Goal: Transaction & Acquisition: Purchase product/service

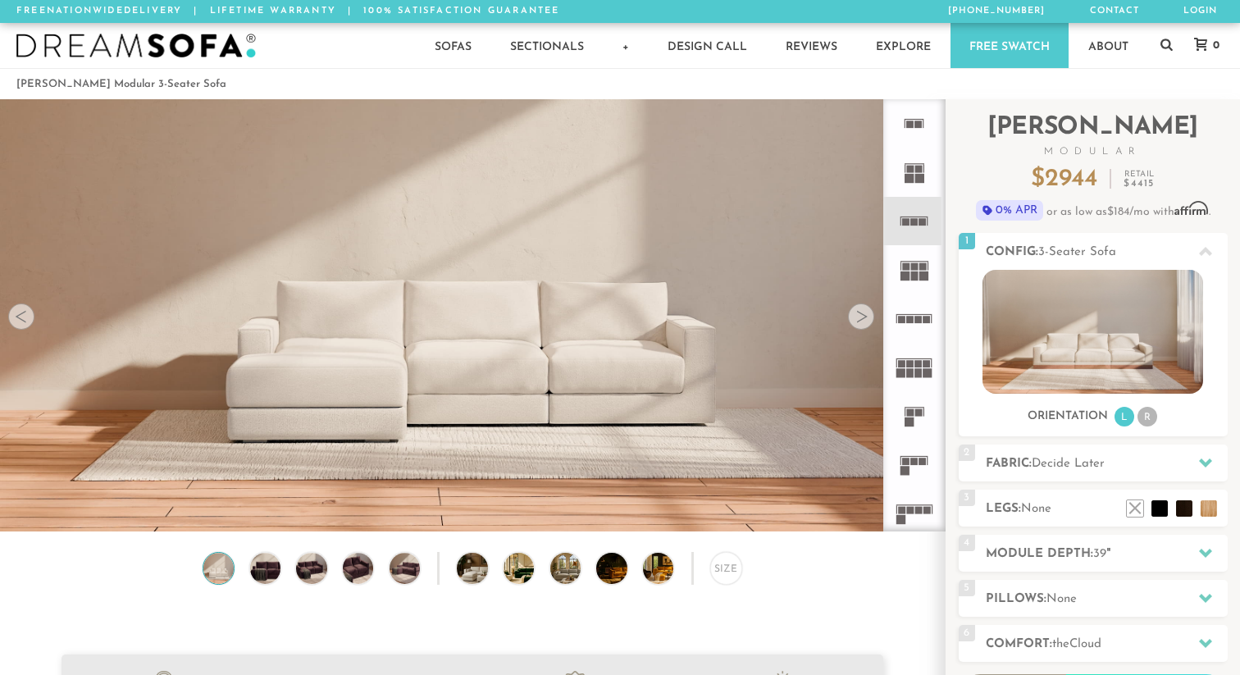
click at [872, 323] on img at bounding box center [472, 181] width 945 height 315
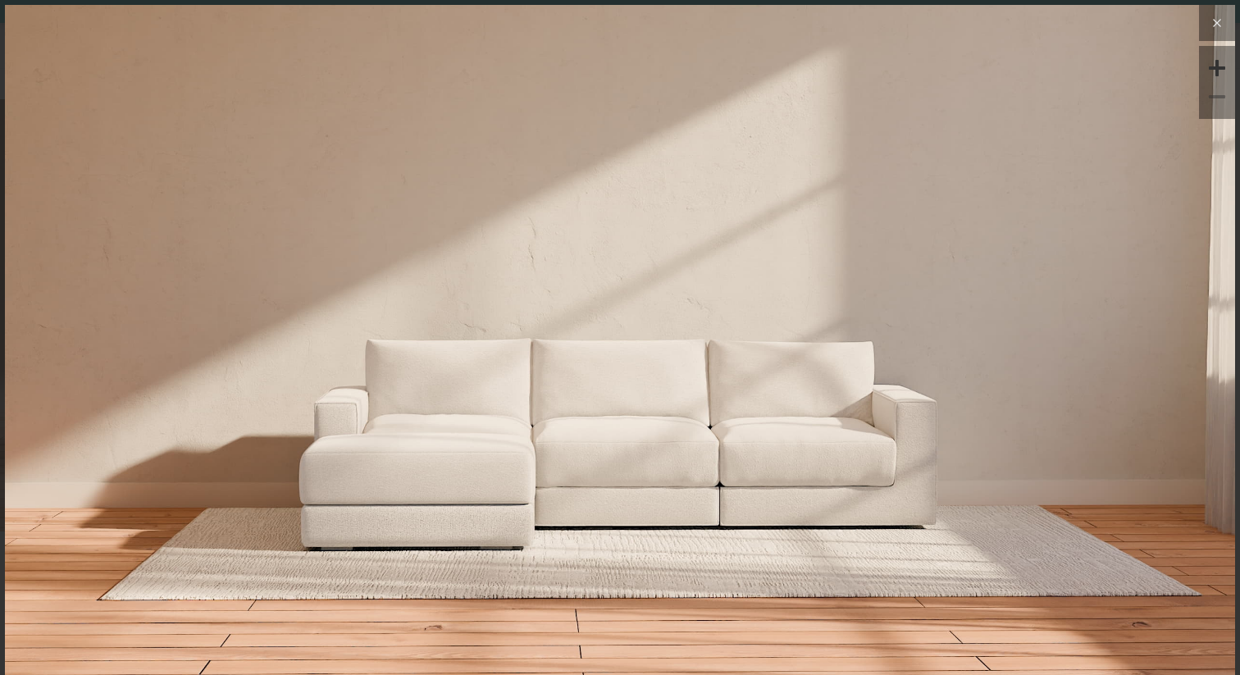
click at [1221, 30] on icon at bounding box center [1217, 23] width 20 height 20
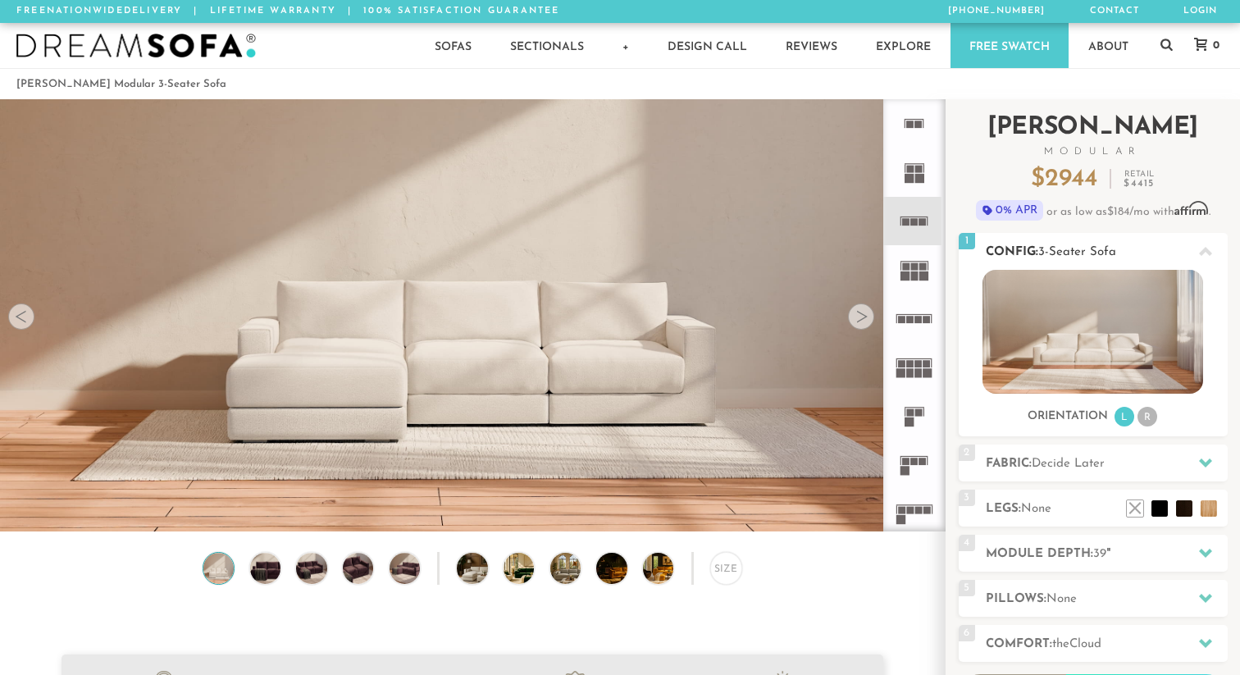
click at [1145, 421] on li "R" at bounding box center [1147, 417] width 20 height 20
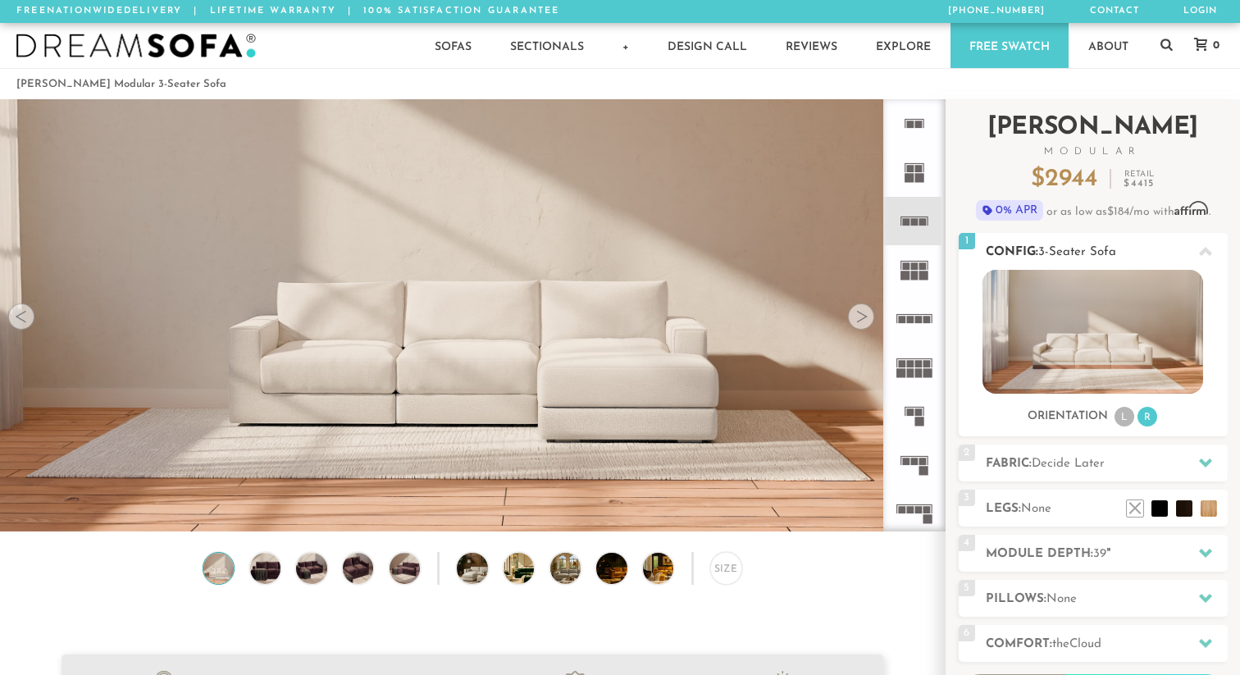
click at [1120, 419] on li "L" at bounding box center [1124, 417] width 20 height 20
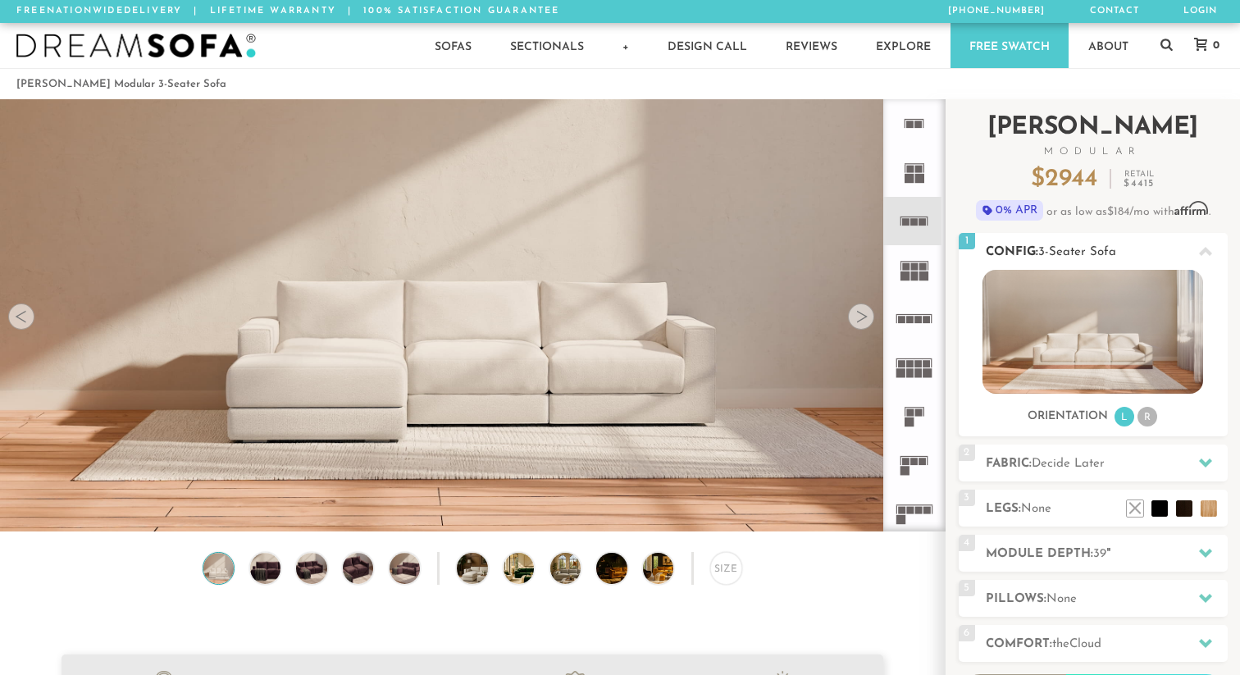
click at [1128, 417] on li "L" at bounding box center [1124, 417] width 20 height 20
click at [862, 319] on div at bounding box center [861, 316] width 26 height 26
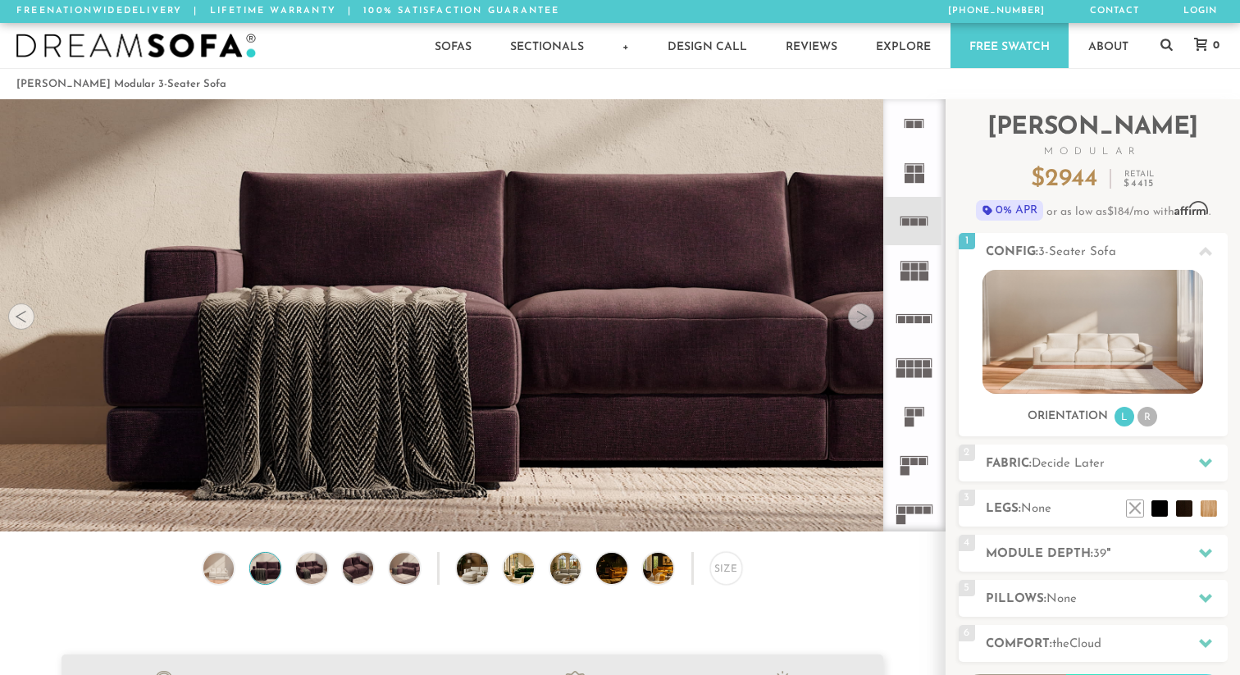
click at [862, 319] on div at bounding box center [861, 316] width 26 height 26
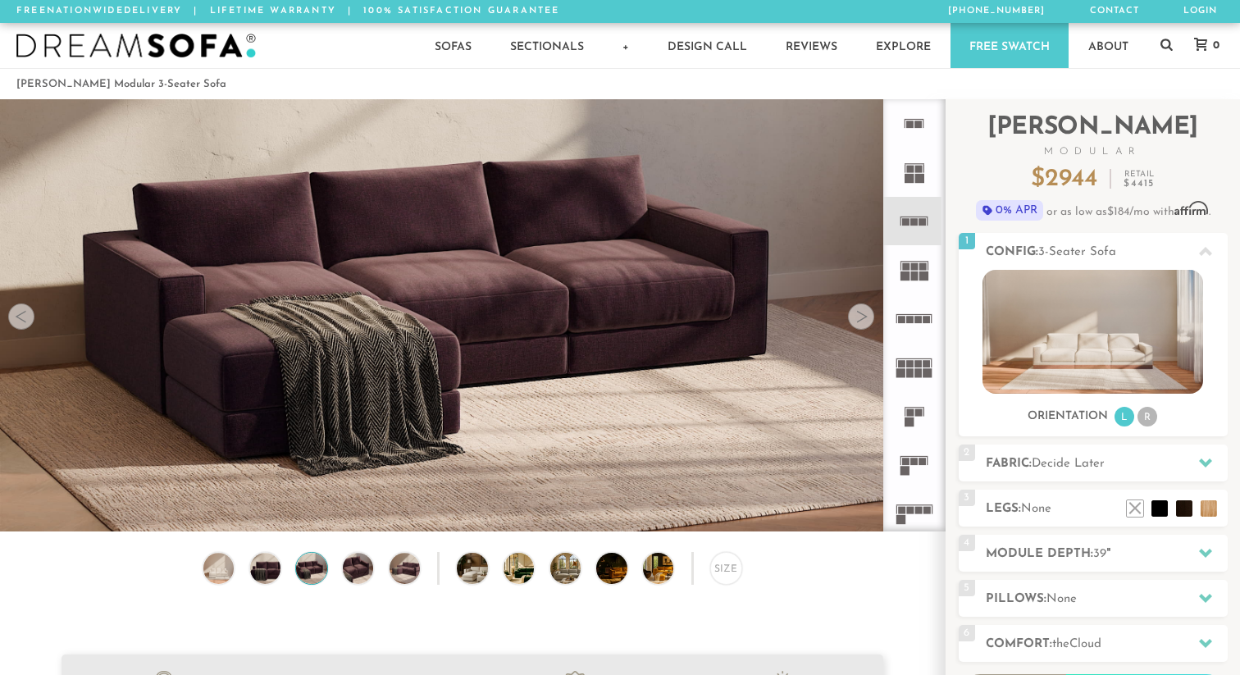
click at [863, 319] on div at bounding box center [861, 316] width 26 height 26
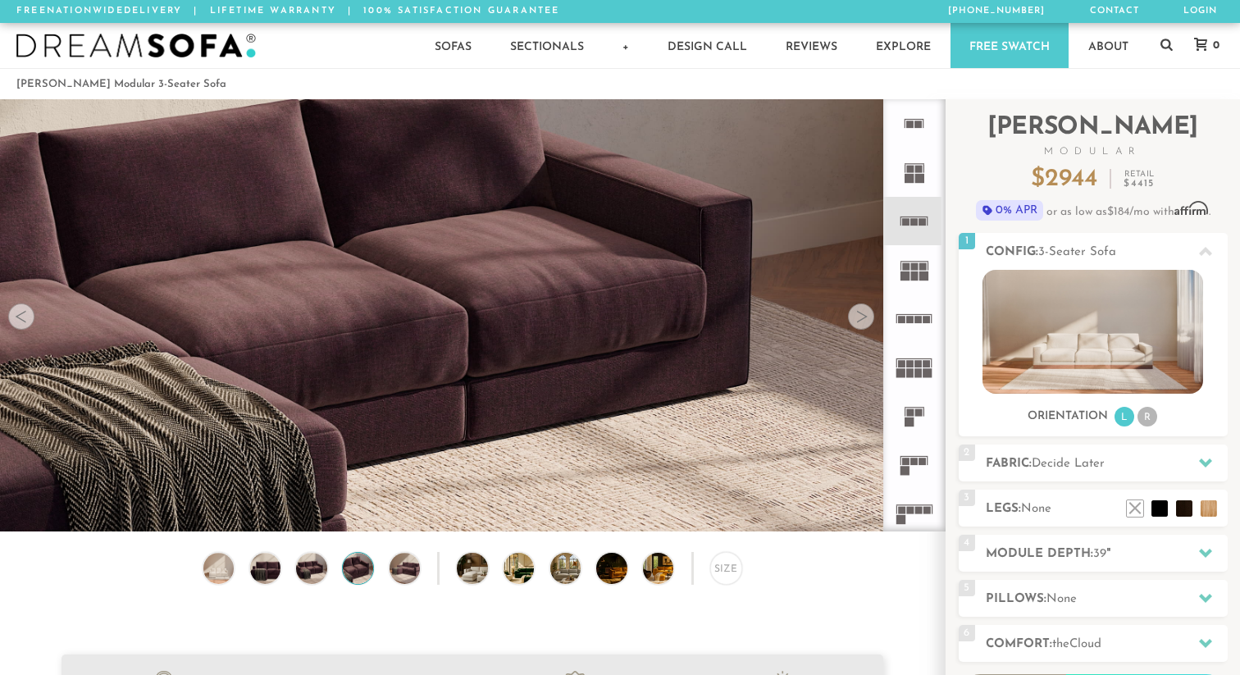
click at [863, 321] on div at bounding box center [861, 316] width 26 height 26
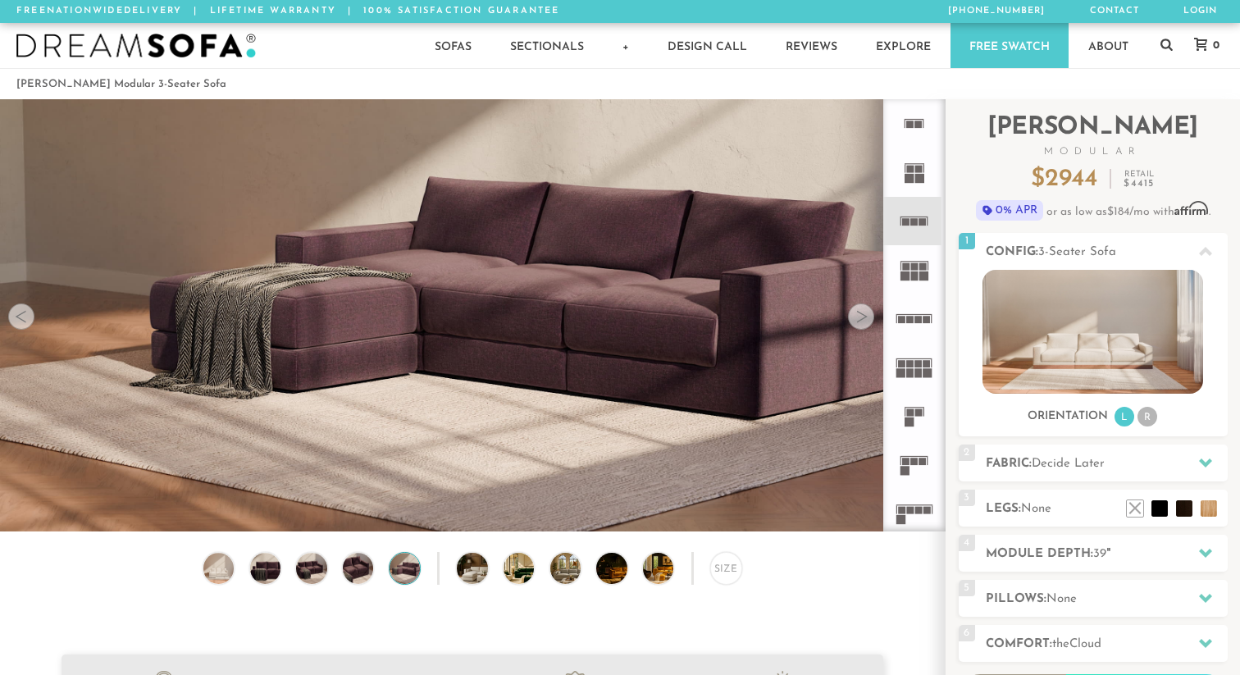
click at [863, 321] on div at bounding box center [861, 316] width 26 height 26
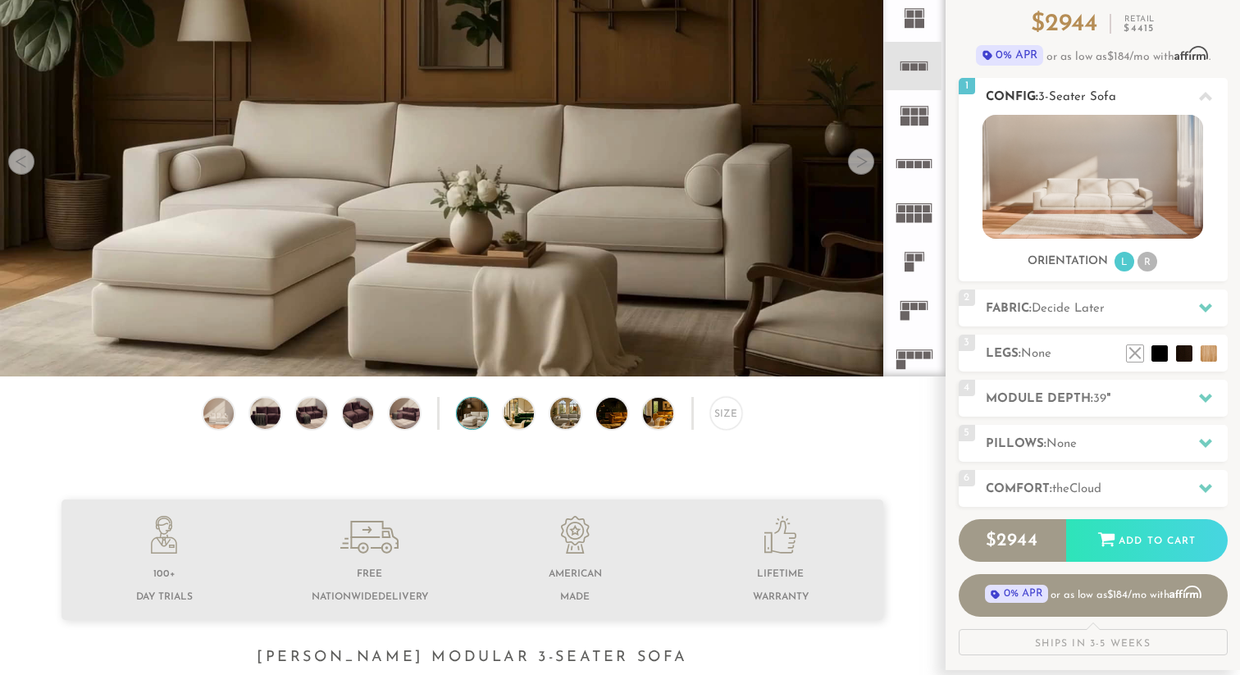
scroll to position [157, 0]
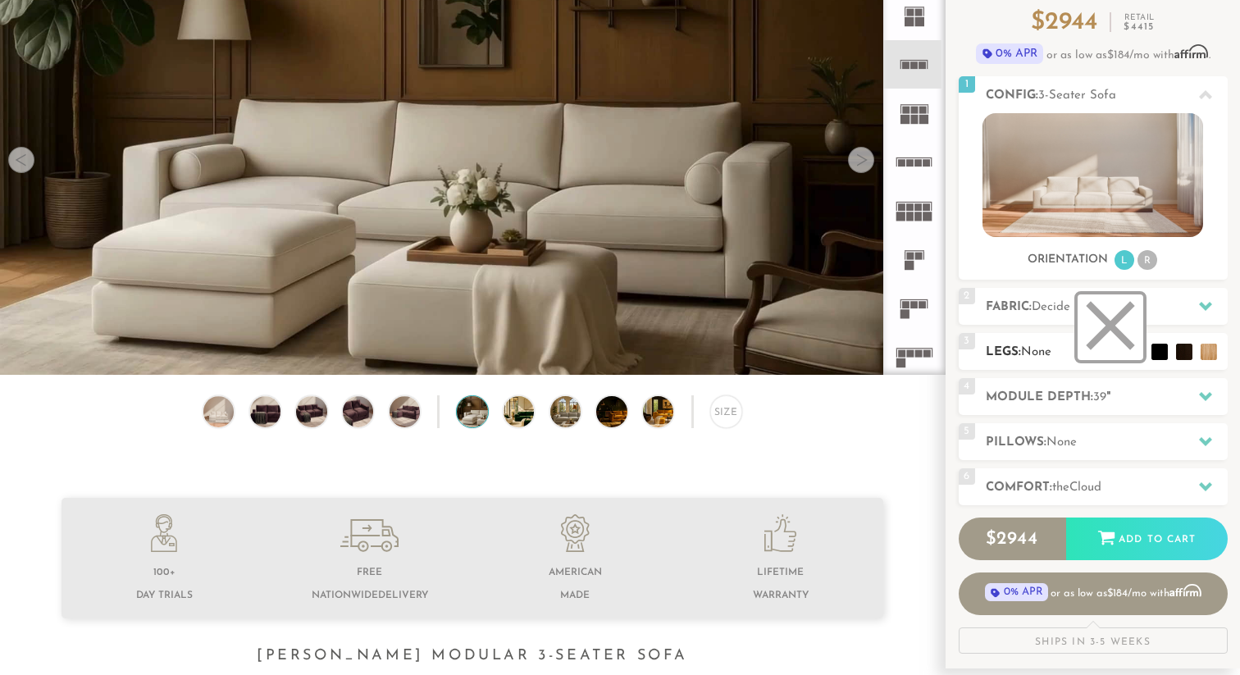
click at [1115, 347] on li at bounding box center [1110, 327] width 66 height 66
click at [1112, 407] on div "4 Module Depth: 39 "" at bounding box center [1092, 396] width 269 height 37
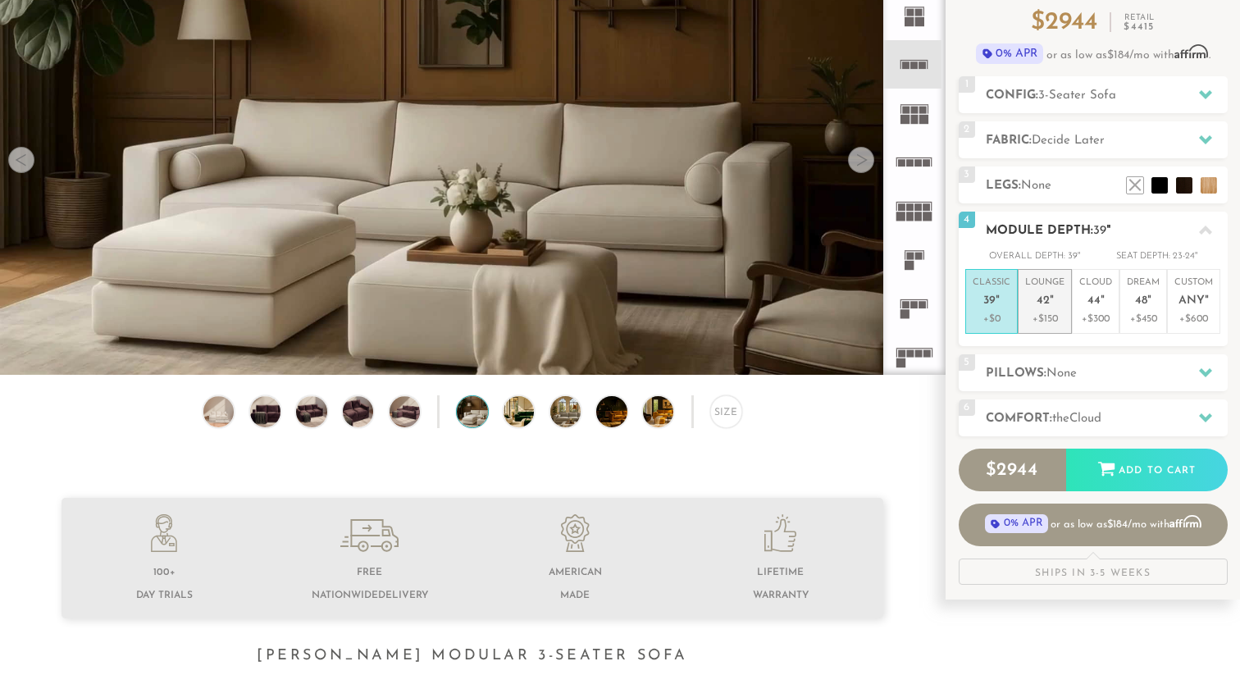
click at [1054, 315] on p "+$150" at bounding box center [1044, 319] width 39 height 15
click at [1091, 370] on h2 "Pillows: None" at bounding box center [1107, 373] width 242 height 19
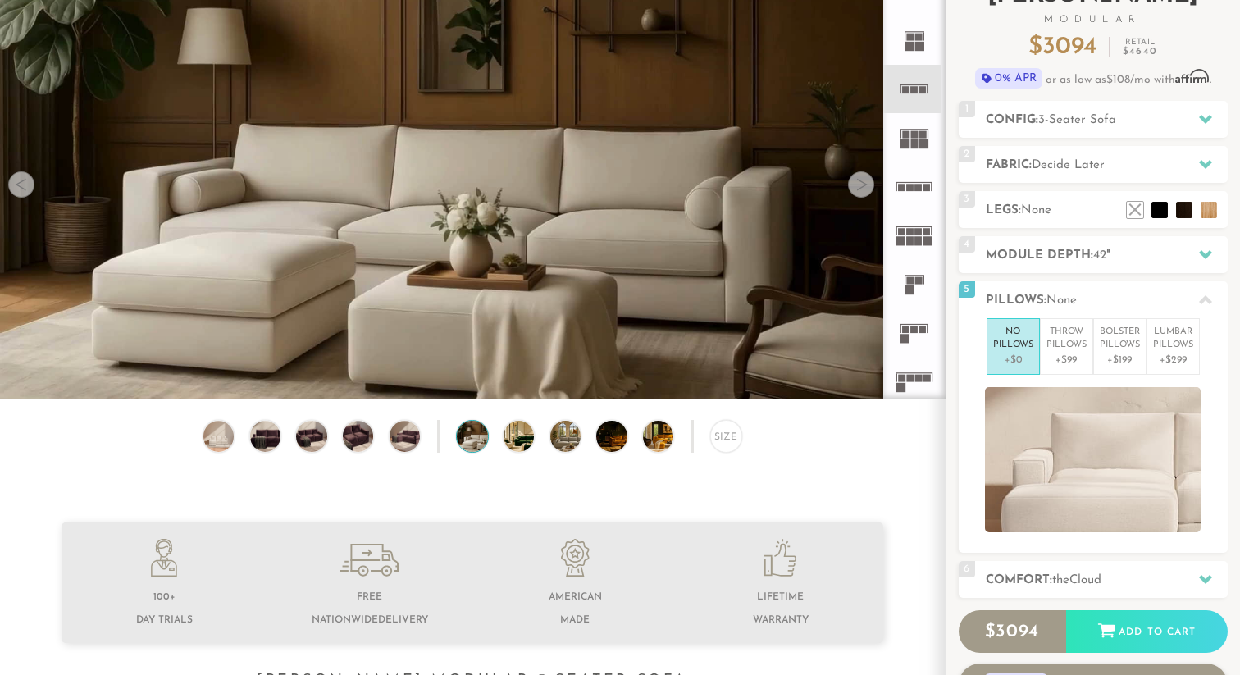
scroll to position [0, 0]
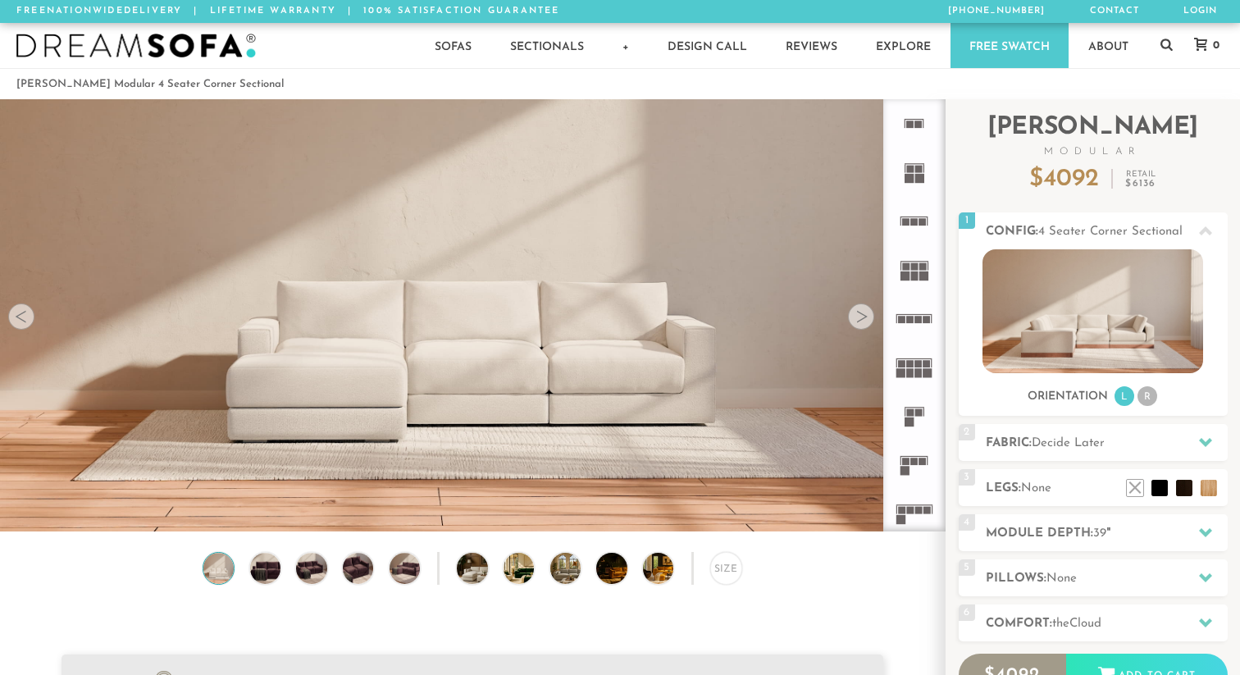
scroll to position [18217, 1240]
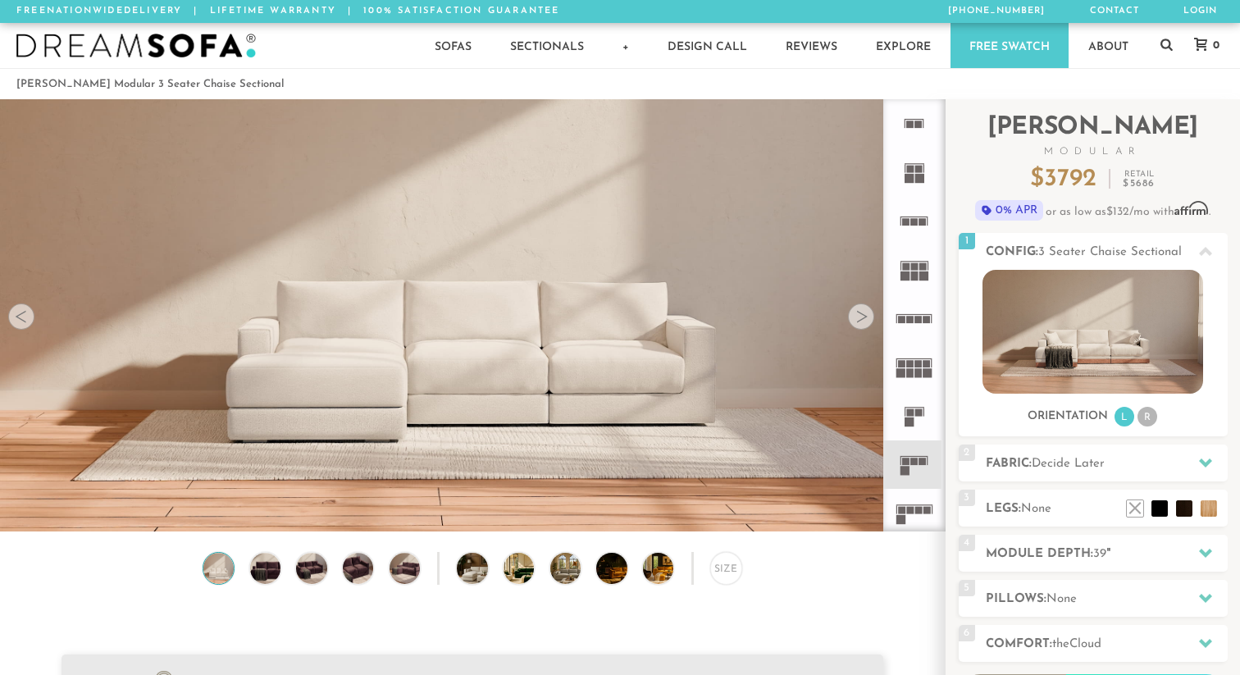
scroll to position [18217, 1240]
click at [1153, 421] on li "R" at bounding box center [1147, 417] width 20 height 20
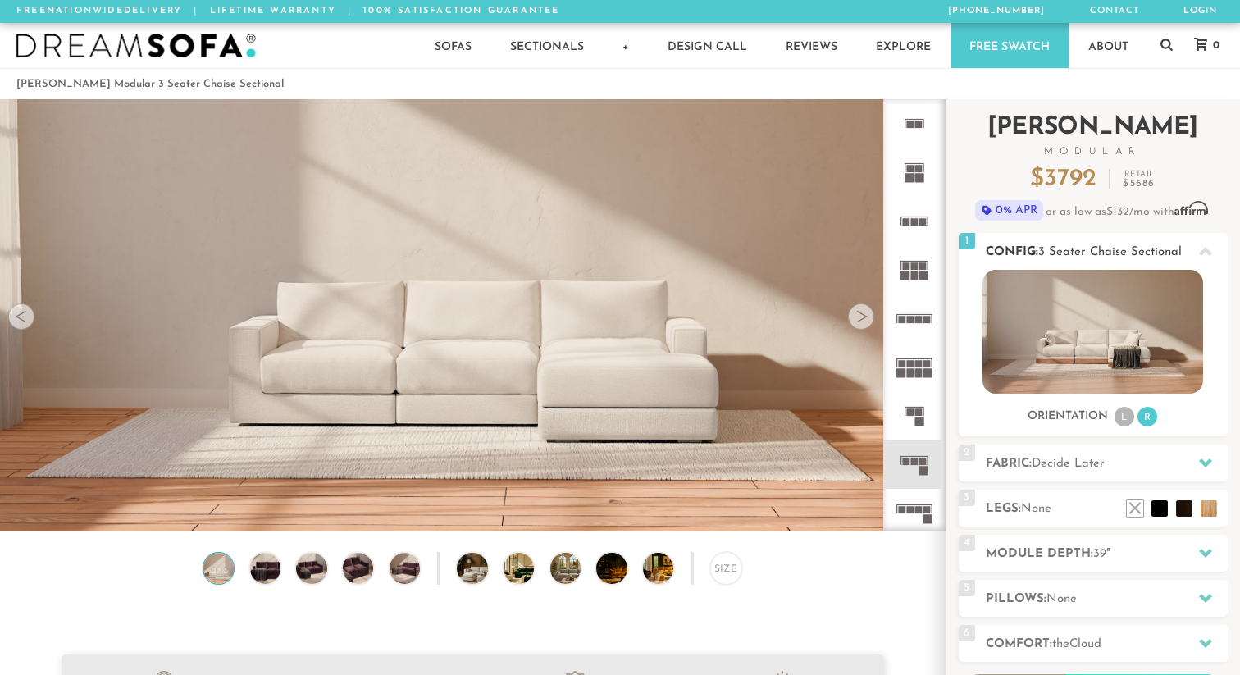
click at [1131, 425] on ul "L R" at bounding box center [1136, 417] width 46 height 22
click at [915, 222] on rect at bounding box center [914, 221] width 7 height 7
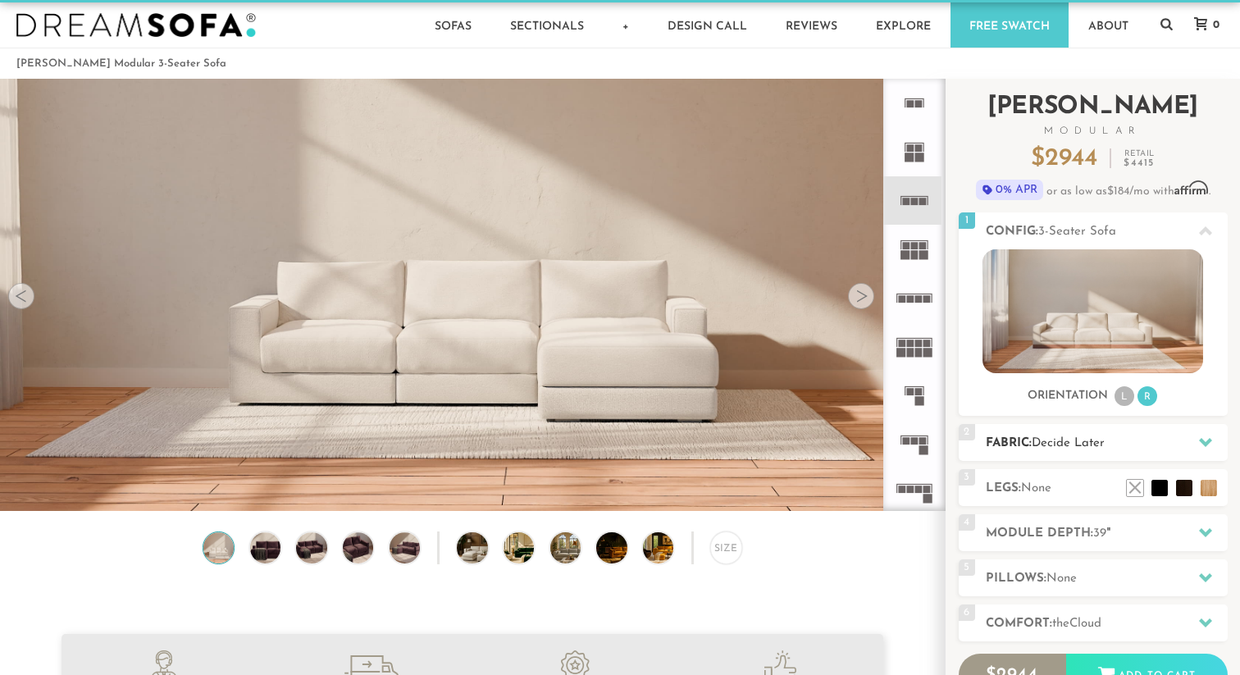
scroll to position [22, 0]
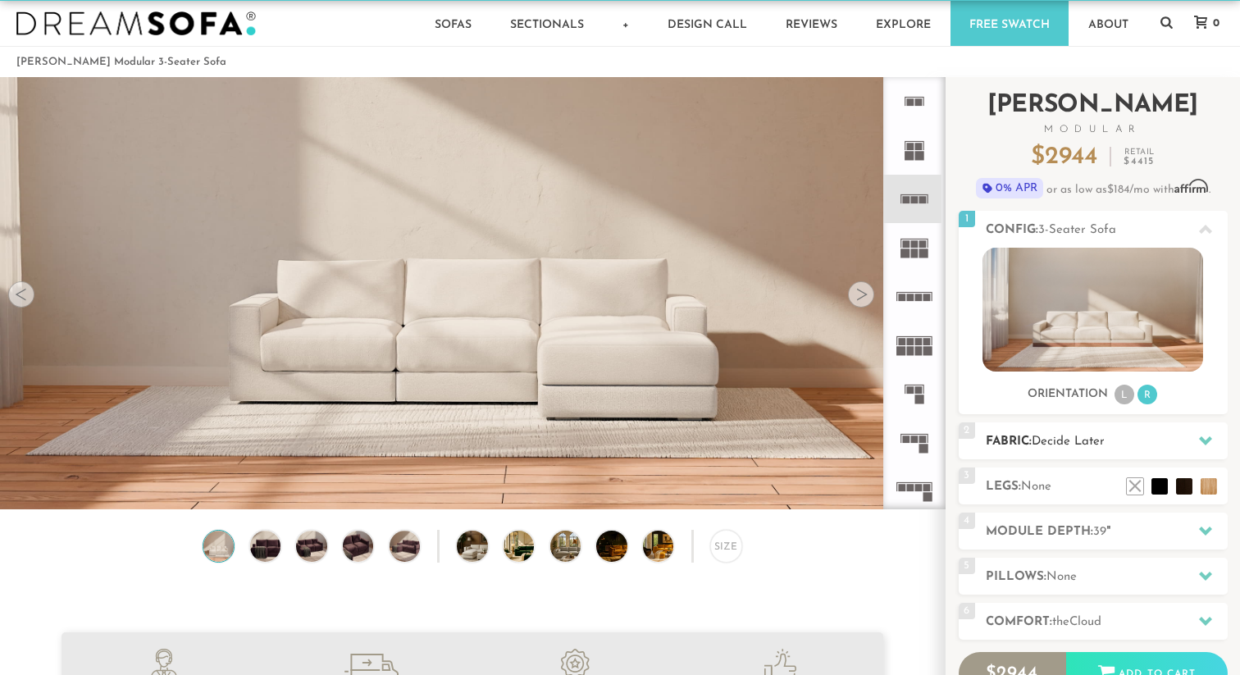
click at [1076, 436] on span "Decide Later" at bounding box center [1067, 441] width 73 height 12
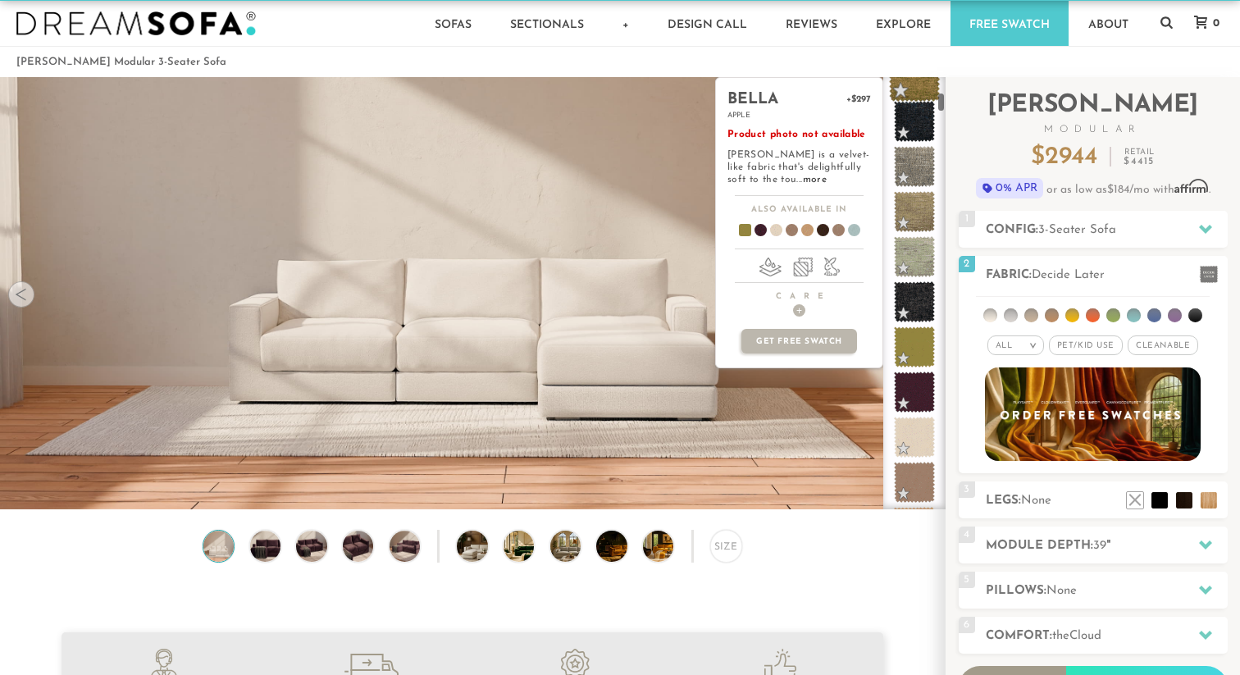
scroll to position [371, 0]
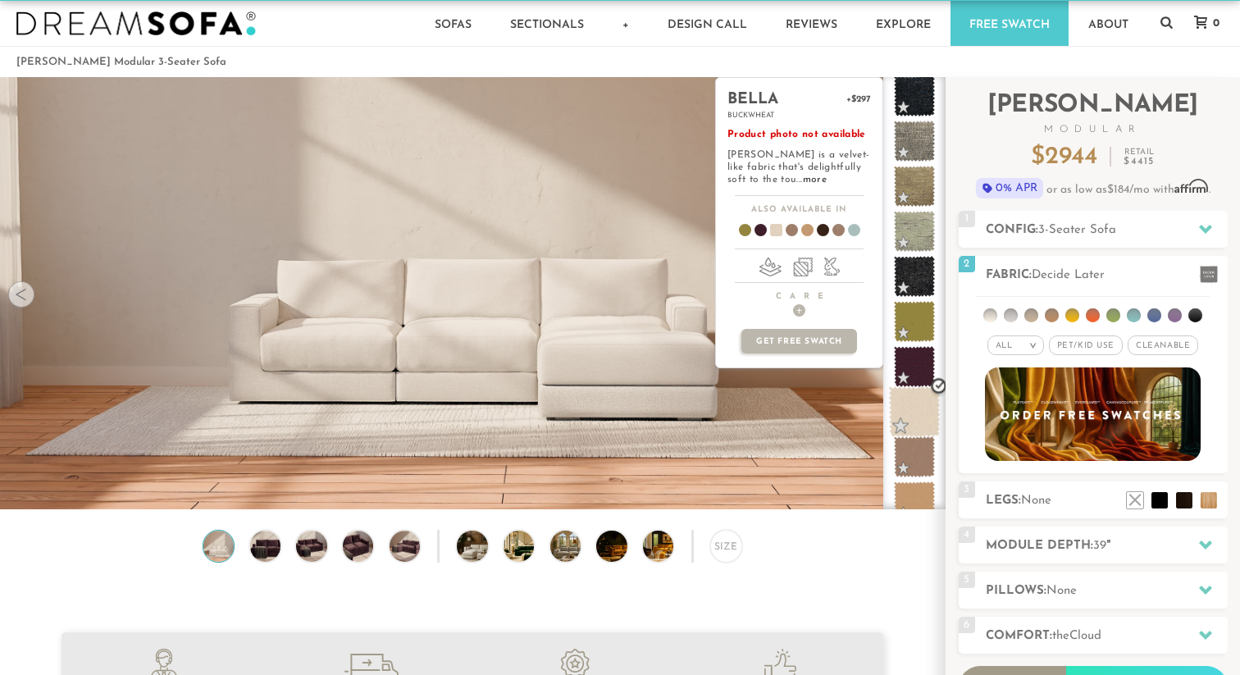
click at [913, 424] on span at bounding box center [915, 412] width 52 height 52
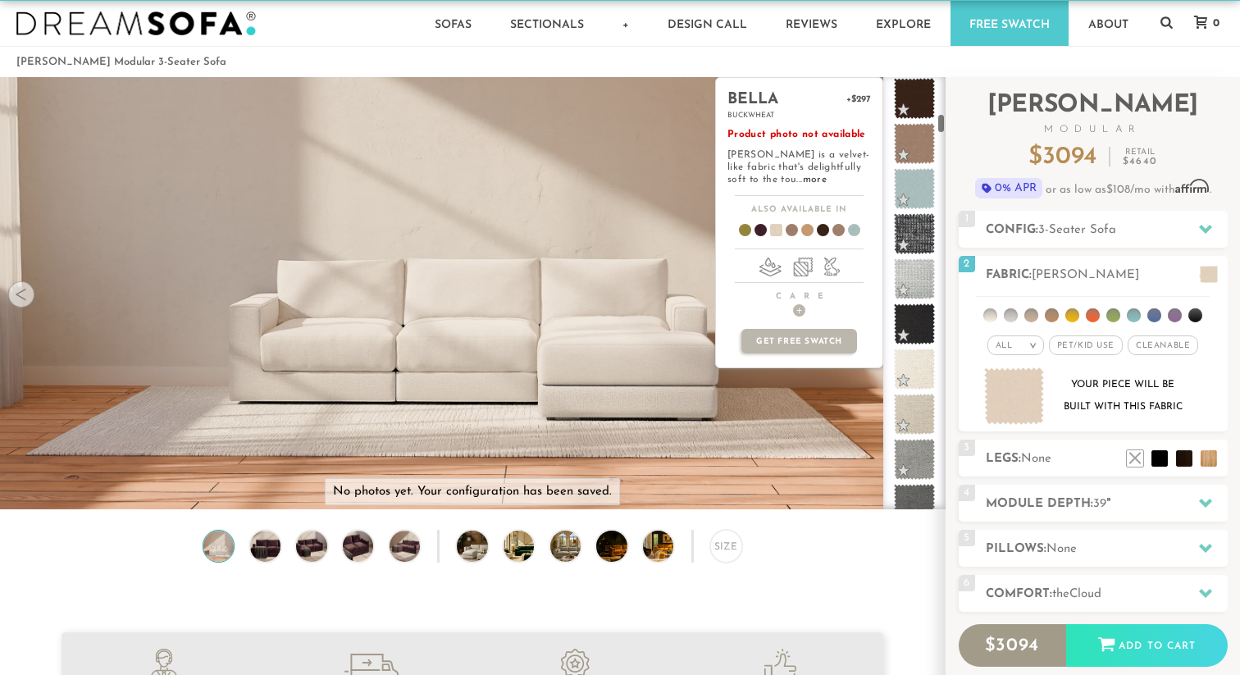
scroll to position [858, 0]
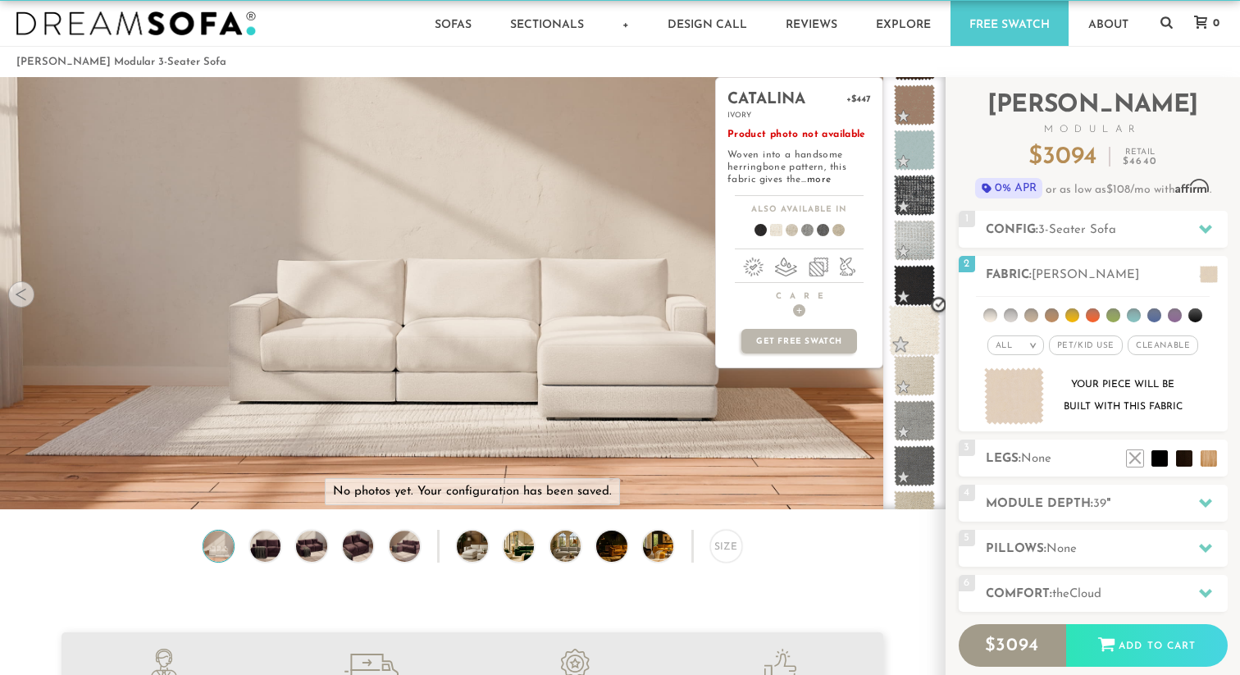
click at [916, 339] on span at bounding box center [915, 331] width 52 height 52
click at [838, 230] on span at bounding box center [831, 233] width 63 height 61
click at [775, 228] on span at bounding box center [769, 233] width 63 height 61
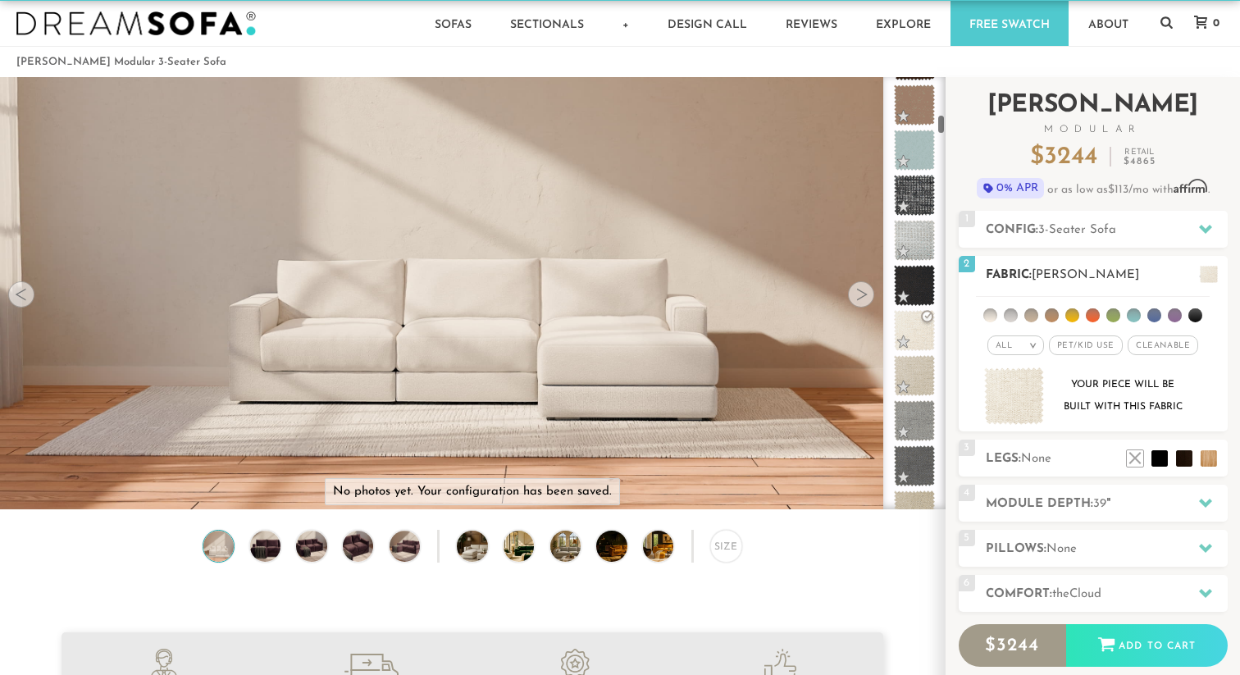
click at [1008, 316] on li at bounding box center [1011, 315] width 14 height 14
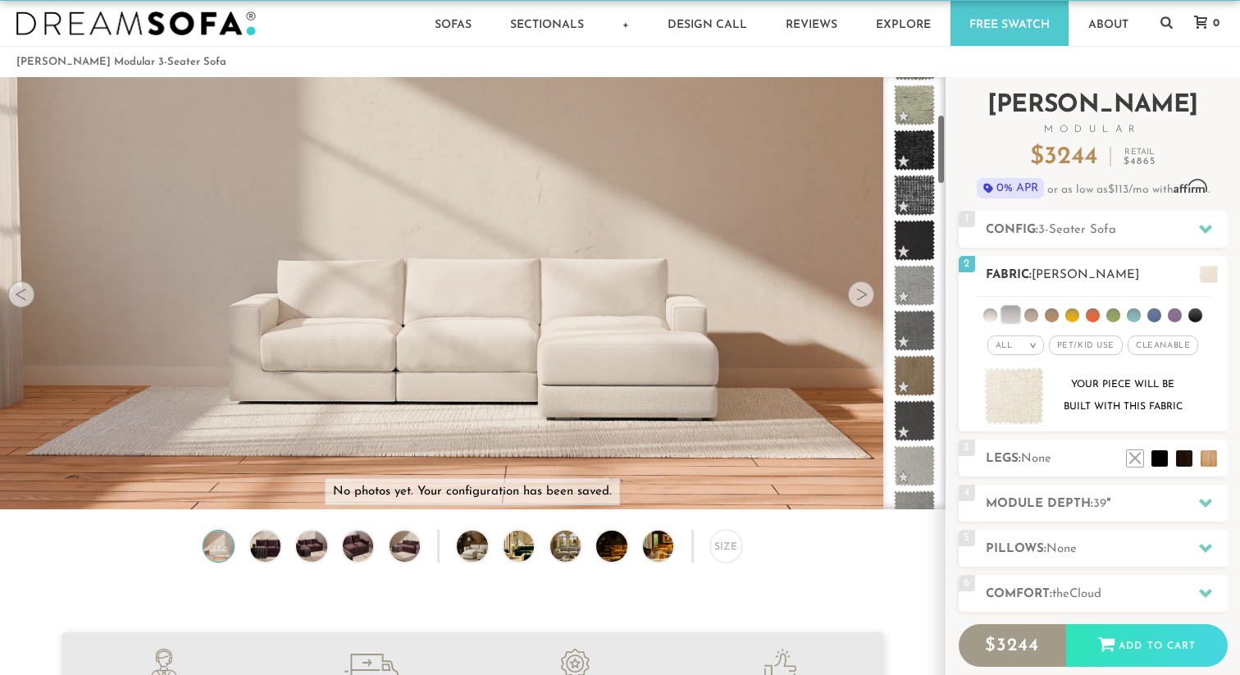
click at [1034, 316] on li at bounding box center [1031, 315] width 14 height 14
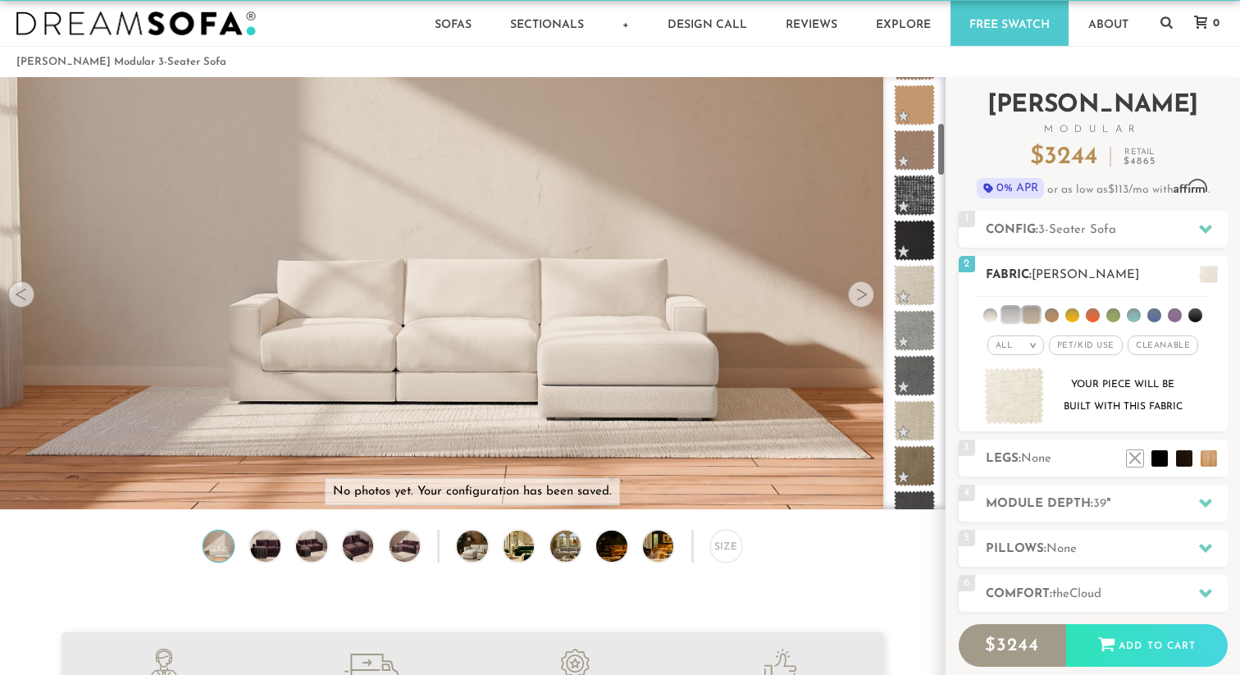
click at [1058, 317] on li at bounding box center [1052, 315] width 14 height 14
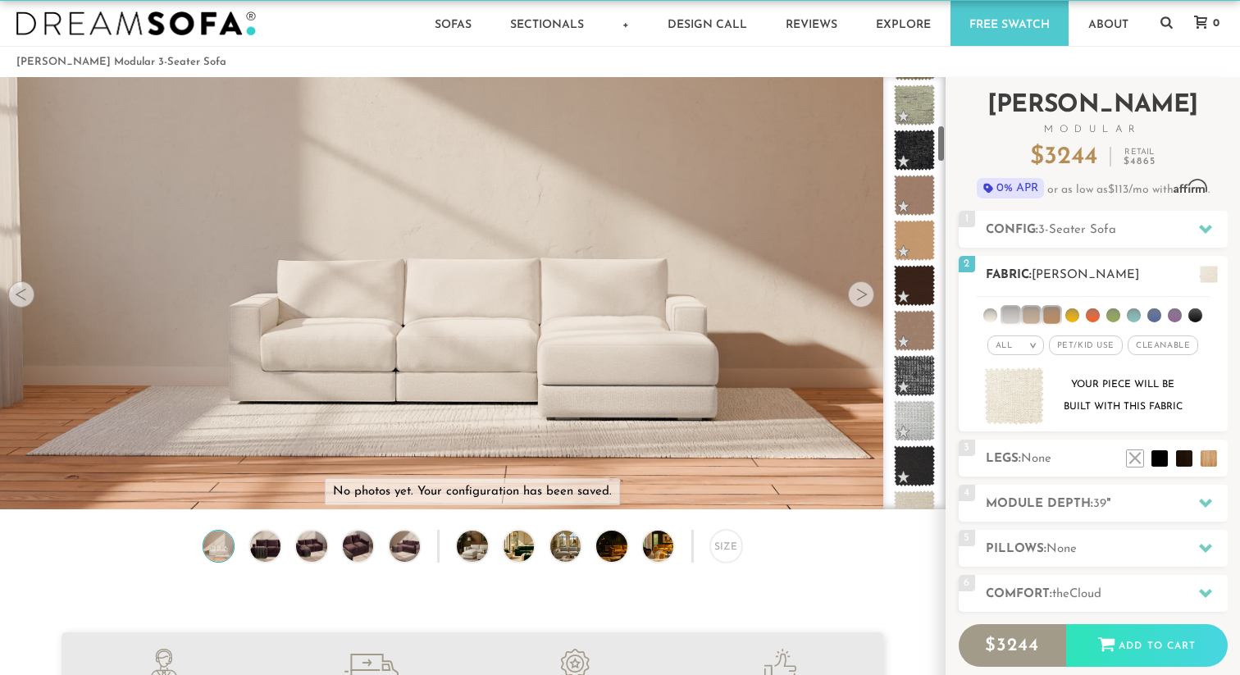
scroll to position [542, 0]
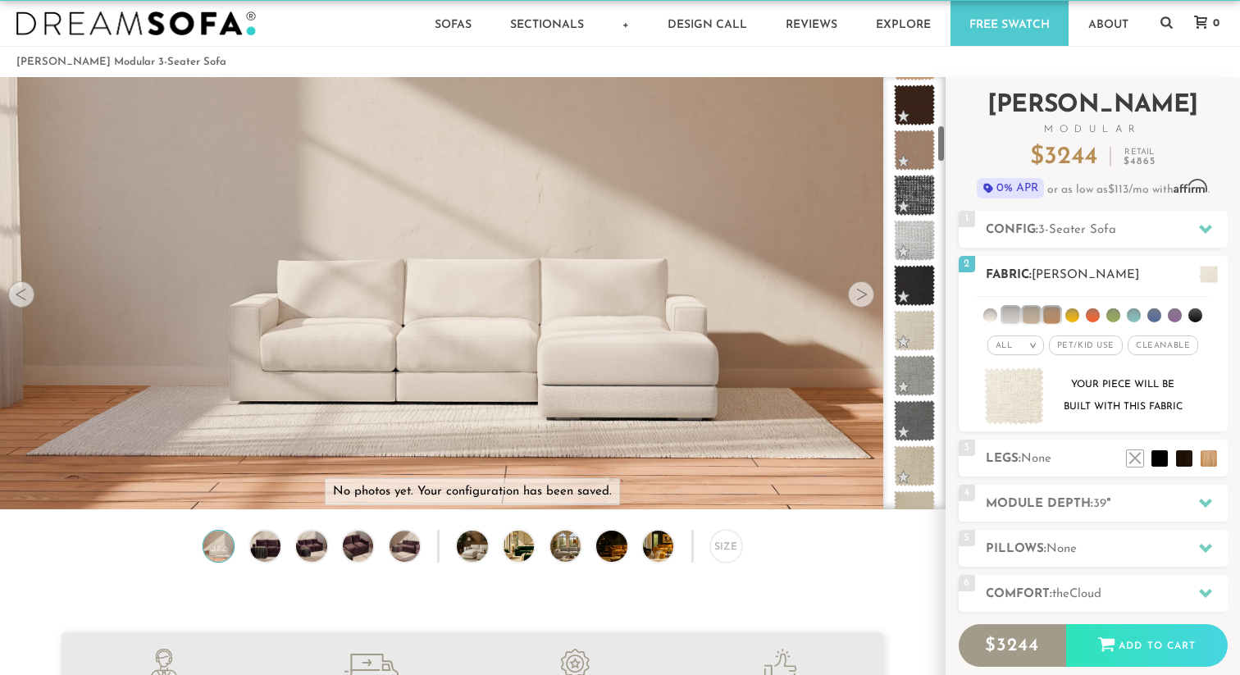
click at [1077, 319] on li at bounding box center [1072, 315] width 14 height 14
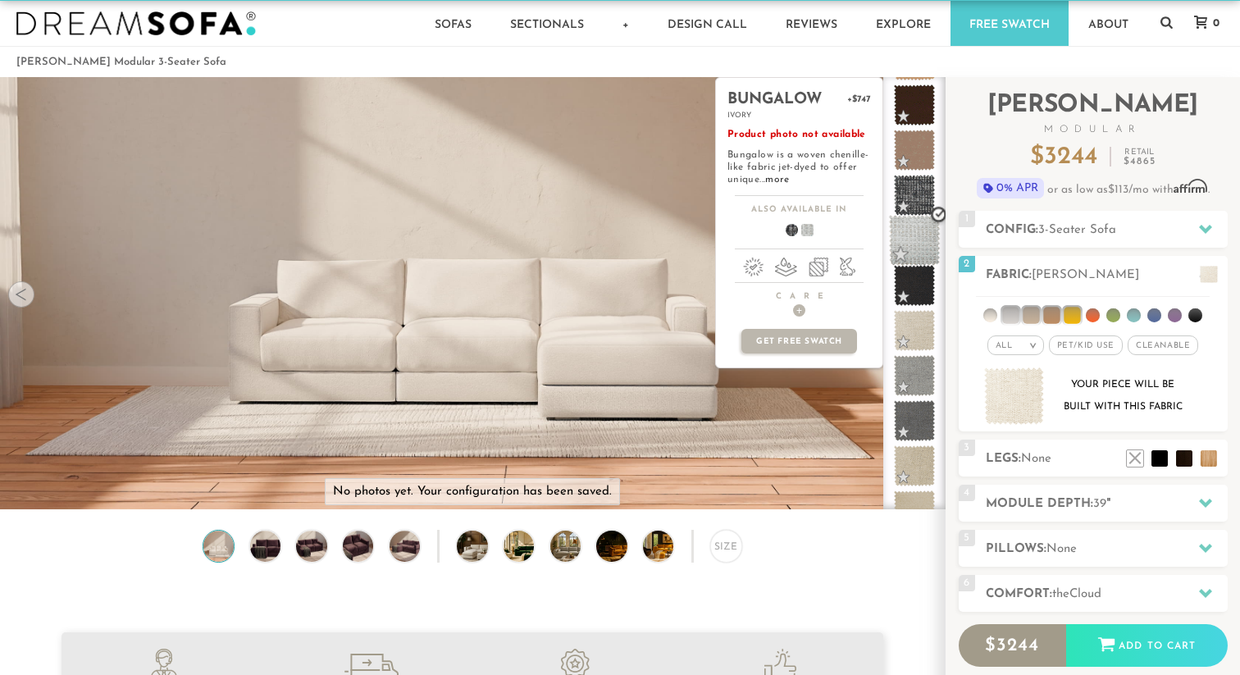
click at [913, 251] on span at bounding box center [915, 241] width 52 height 52
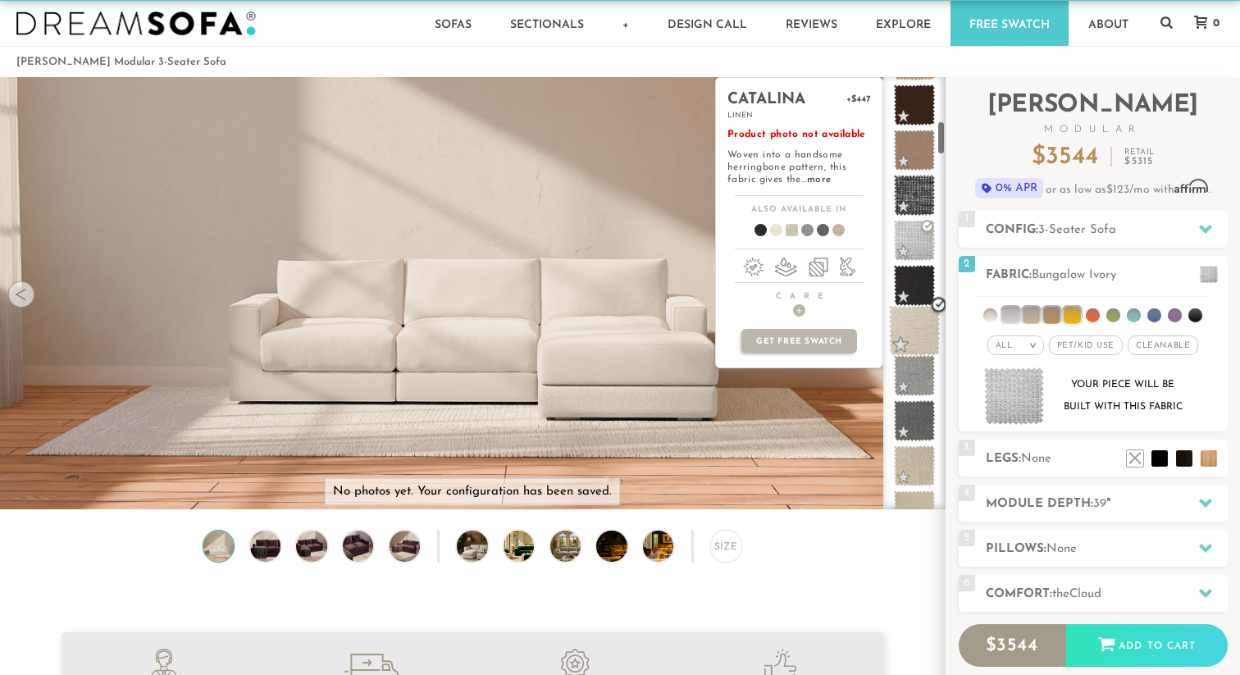
click at [921, 332] on span at bounding box center [915, 331] width 52 height 52
click at [917, 458] on span at bounding box center [915, 466] width 52 height 52
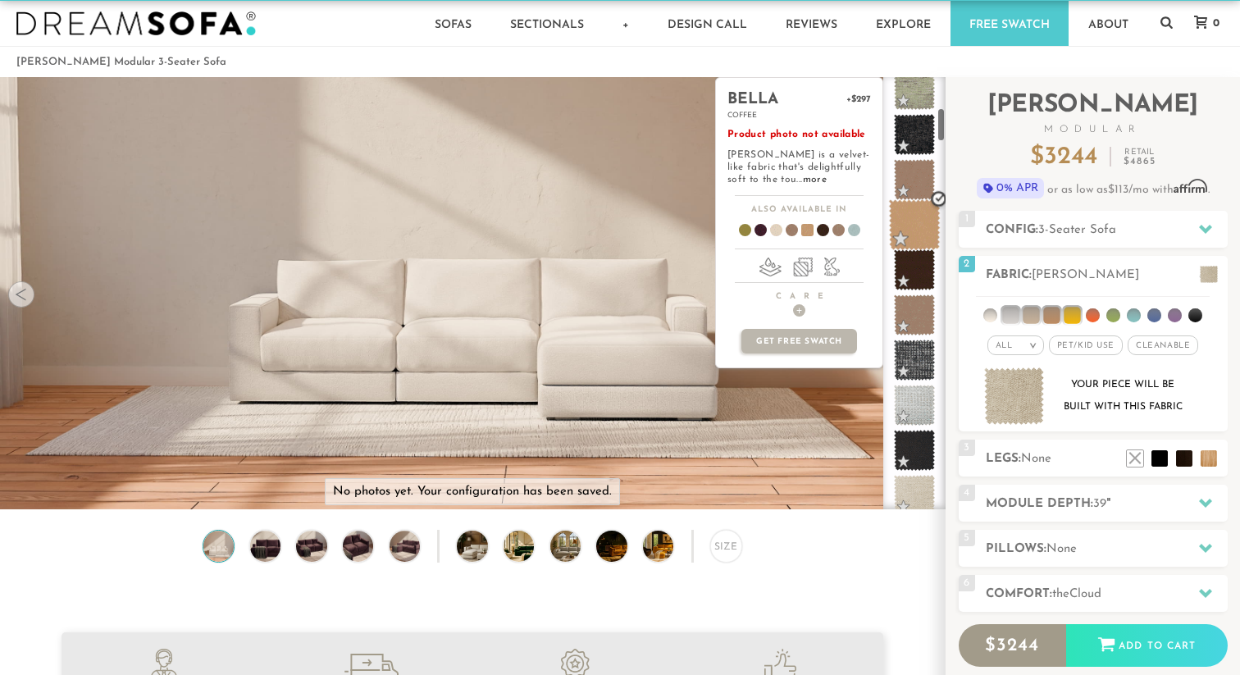
scroll to position [379, 0]
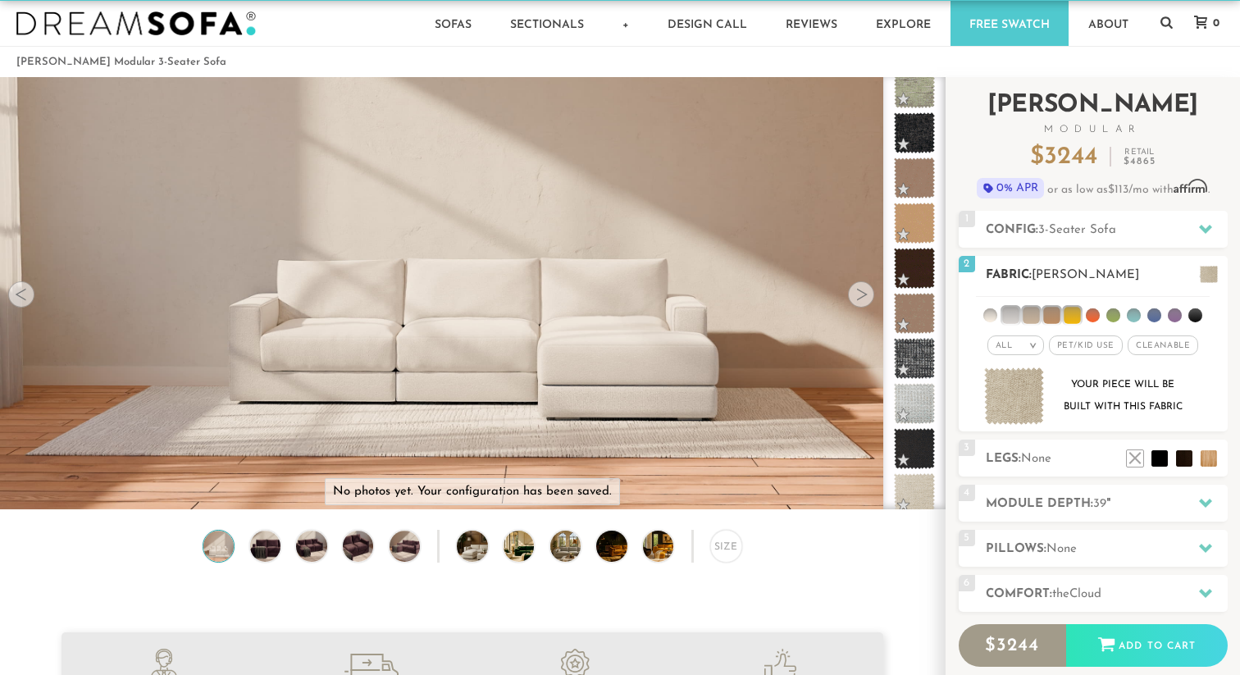
click at [1100, 345] on span "Pet/Kid Use x" at bounding box center [1086, 345] width 74 height 20
click at [1157, 337] on span "Cleanable x" at bounding box center [1168, 345] width 71 height 20
click at [996, 348] on em "All" at bounding box center [991, 345] width 17 height 9
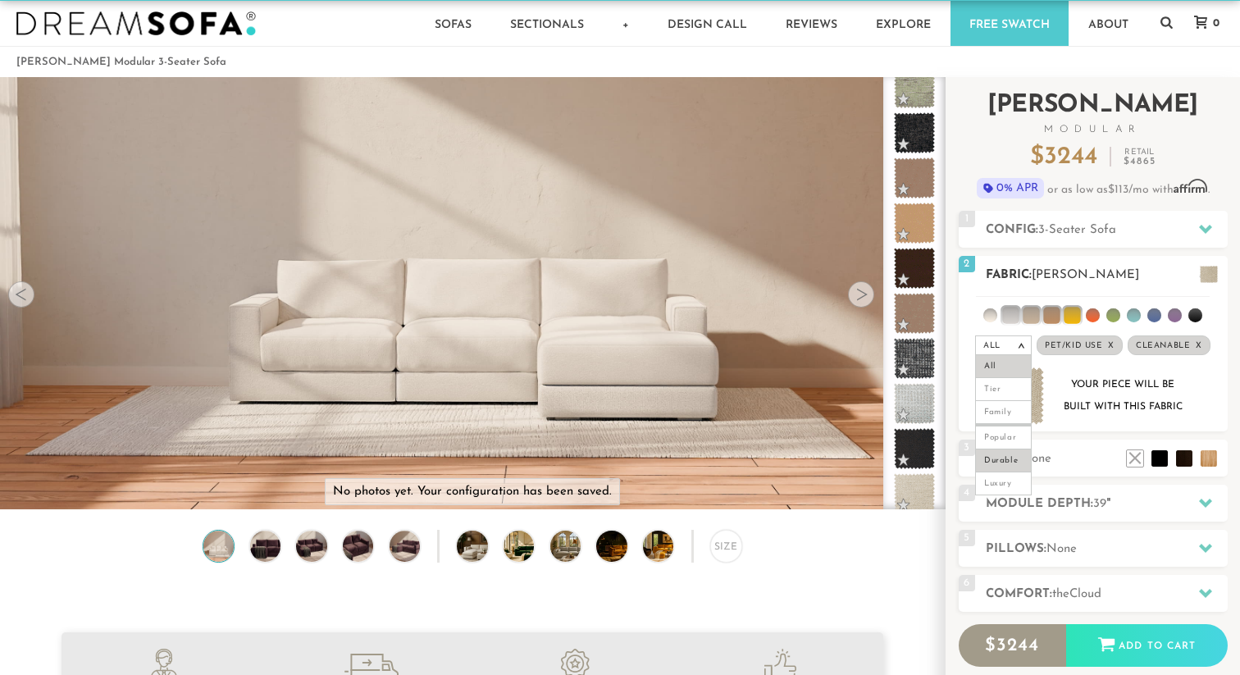
click at [1010, 453] on li "Durable" at bounding box center [1003, 460] width 57 height 23
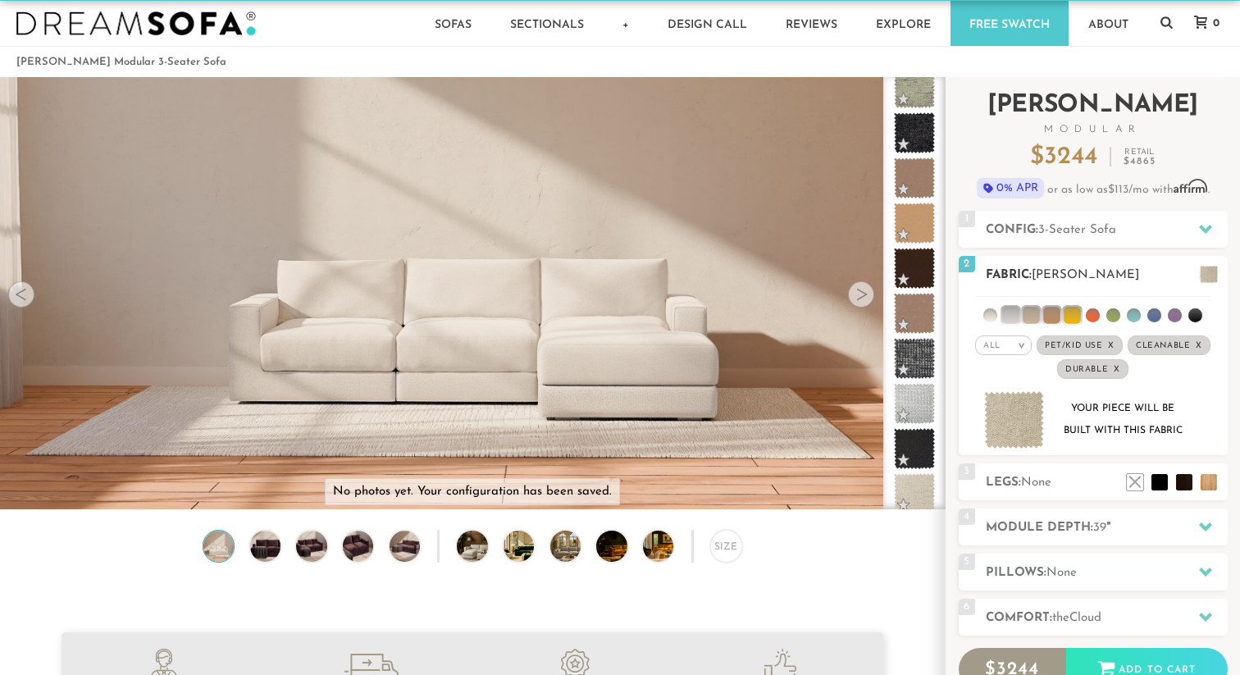
click at [1005, 345] on div "All >" at bounding box center [1003, 345] width 57 height 20
click at [1008, 494] on li "Luxury" at bounding box center [1003, 483] width 57 height 23
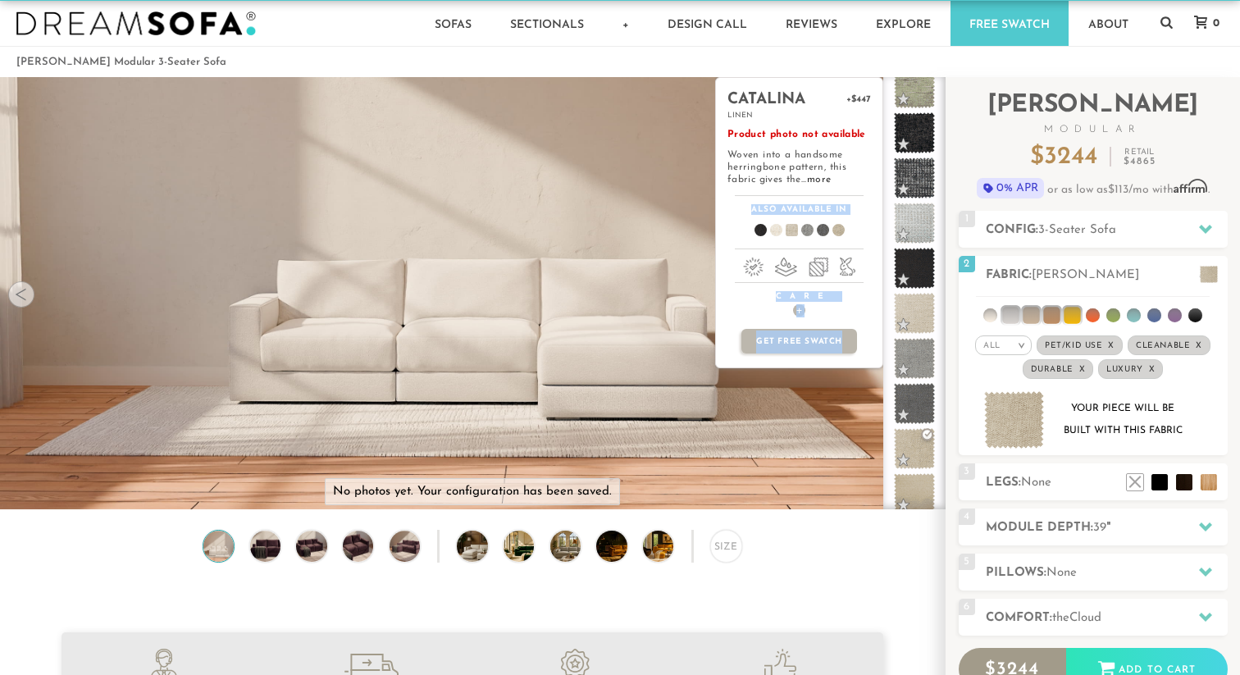
drag, startPoint x: 899, startPoint y: 321, endPoint x: 810, endPoint y: 186, distance: 162.1
click at [945, 186] on div "Introducing [PERSON_NAME] Modular $ 3244 Retail $ 4865 $ 3244 Retail $ 4865 0% …" at bounding box center [1092, 438] width 294 height 722
click at [818, 172] on p "Product photo not available Woven into a handsome herringbone pattern, this fab…" at bounding box center [798, 157] width 143 height 57
click at [818, 174] on p "Product photo not available Woven into a handsome herringbone pattern, this fab…" at bounding box center [798, 157] width 143 height 57
click at [820, 184] on link "more" at bounding box center [819, 180] width 24 height 10
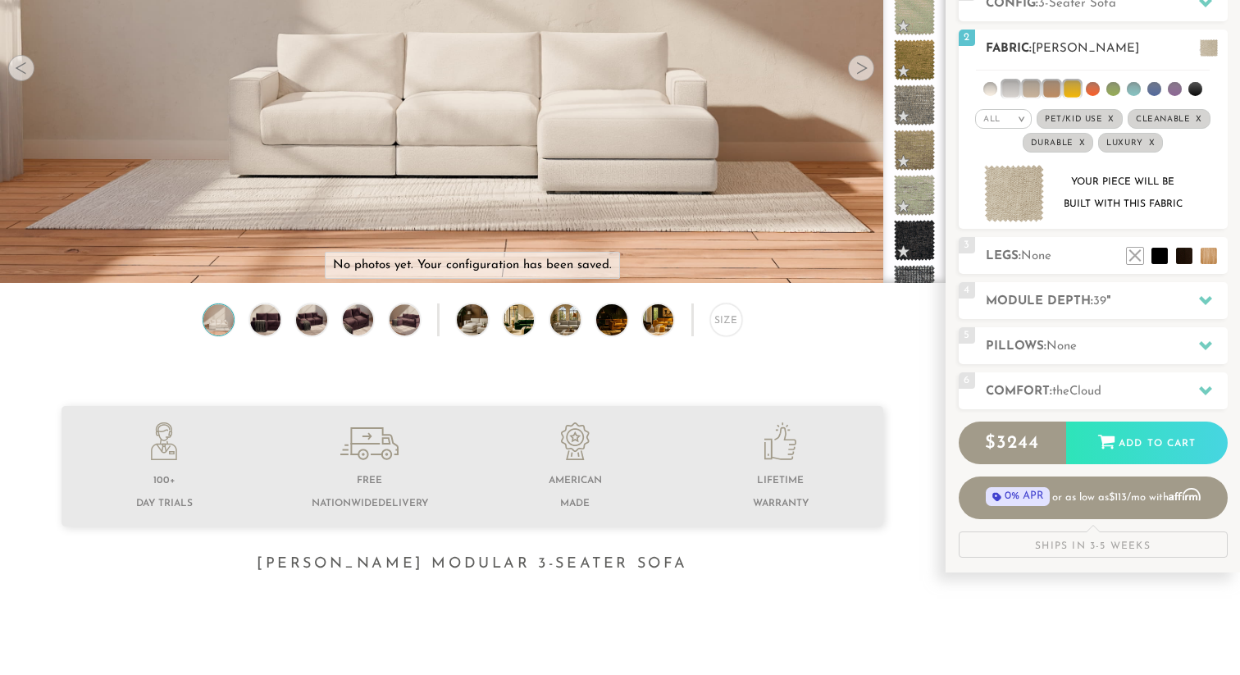
scroll to position [275, 0]
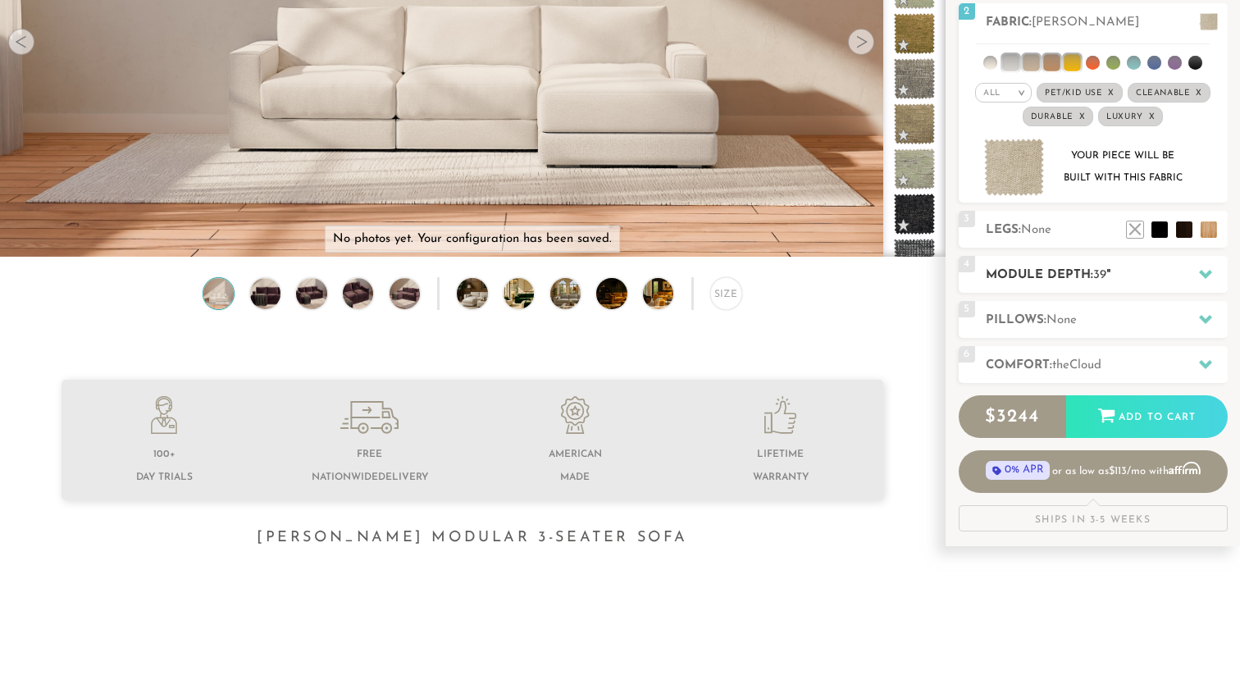
click at [1032, 268] on h2 "Module Depth: 39 "" at bounding box center [1107, 275] width 242 height 19
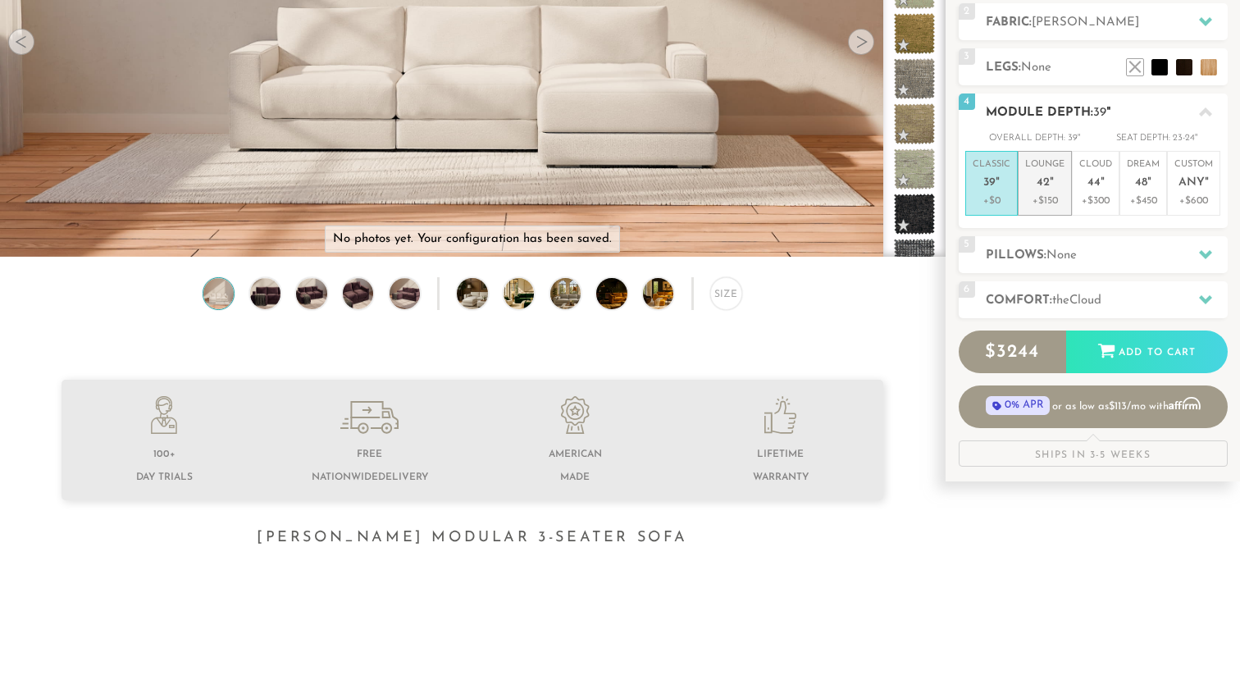
click at [1047, 183] on span "42" at bounding box center [1042, 183] width 13 height 14
click at [1069, 296] on span "the" at bounding box center [1060, 300] width 17 height 12
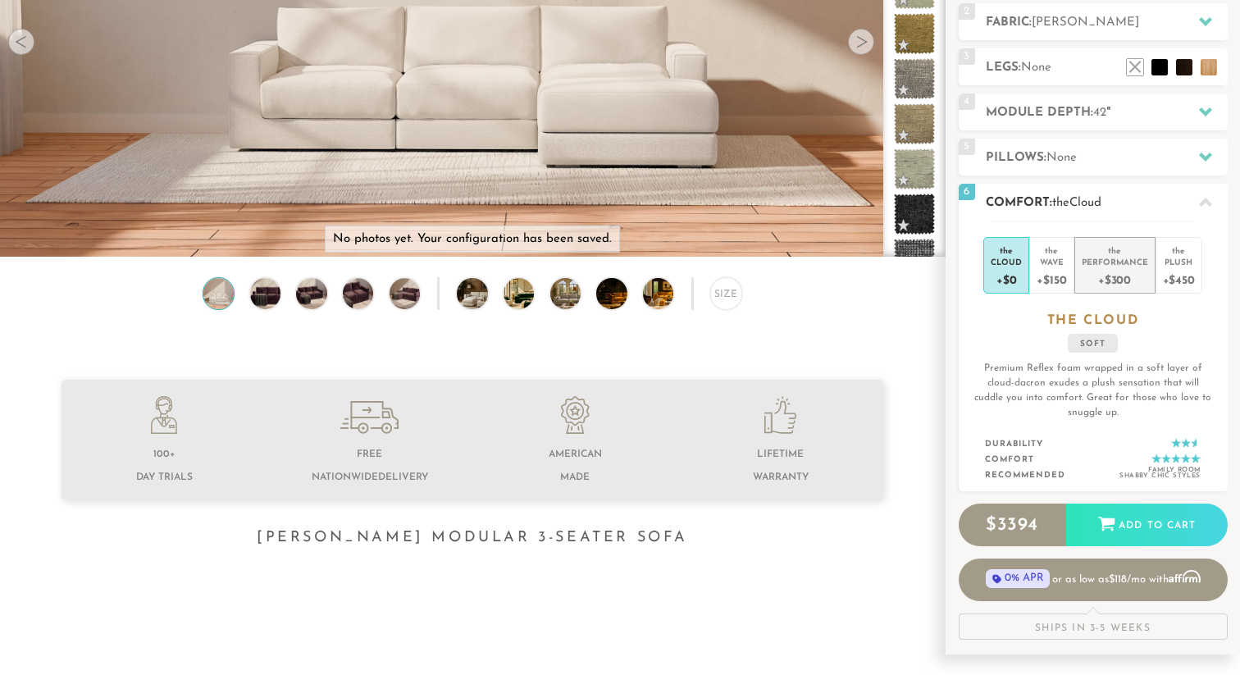
click at [1110, 255] on li "the Performance +$300" at bounding box center [1114, 265] width 81 height 57
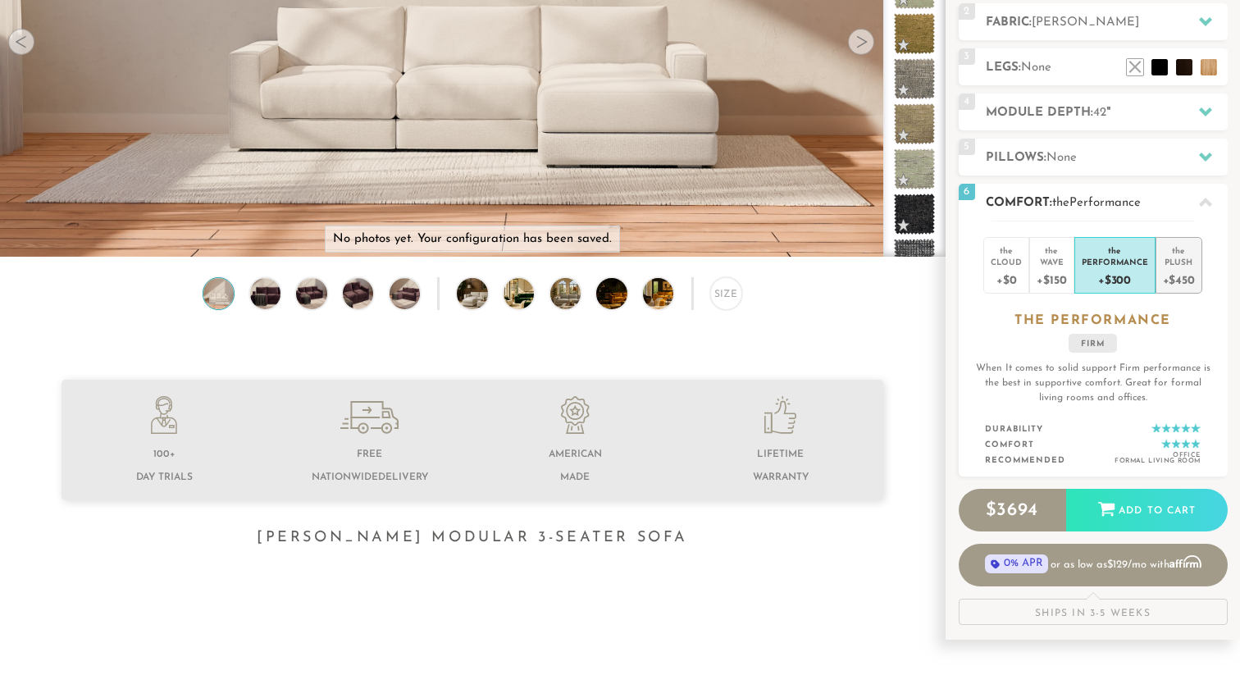
click at [1173, 260] on div "Plush" at bounding box center [1179, 261] width 32 height 11
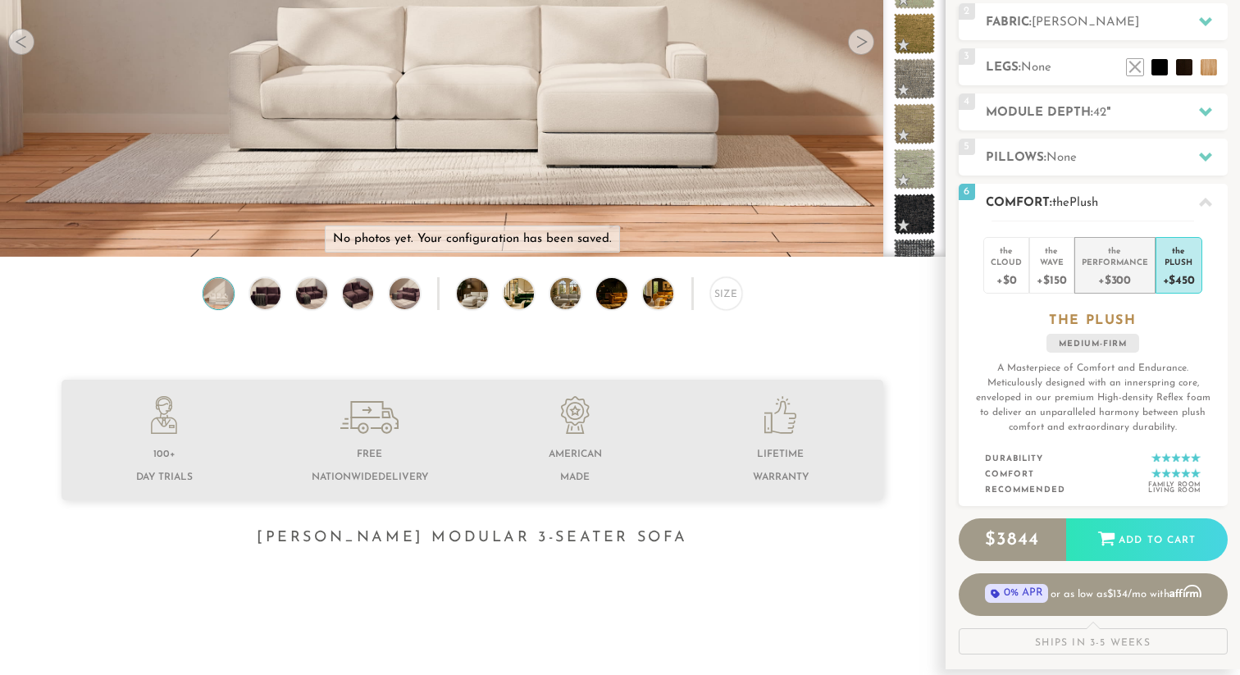
click at [1128, 257] on div "Performance" at bounding box center [1114, 261] width 66 height 11
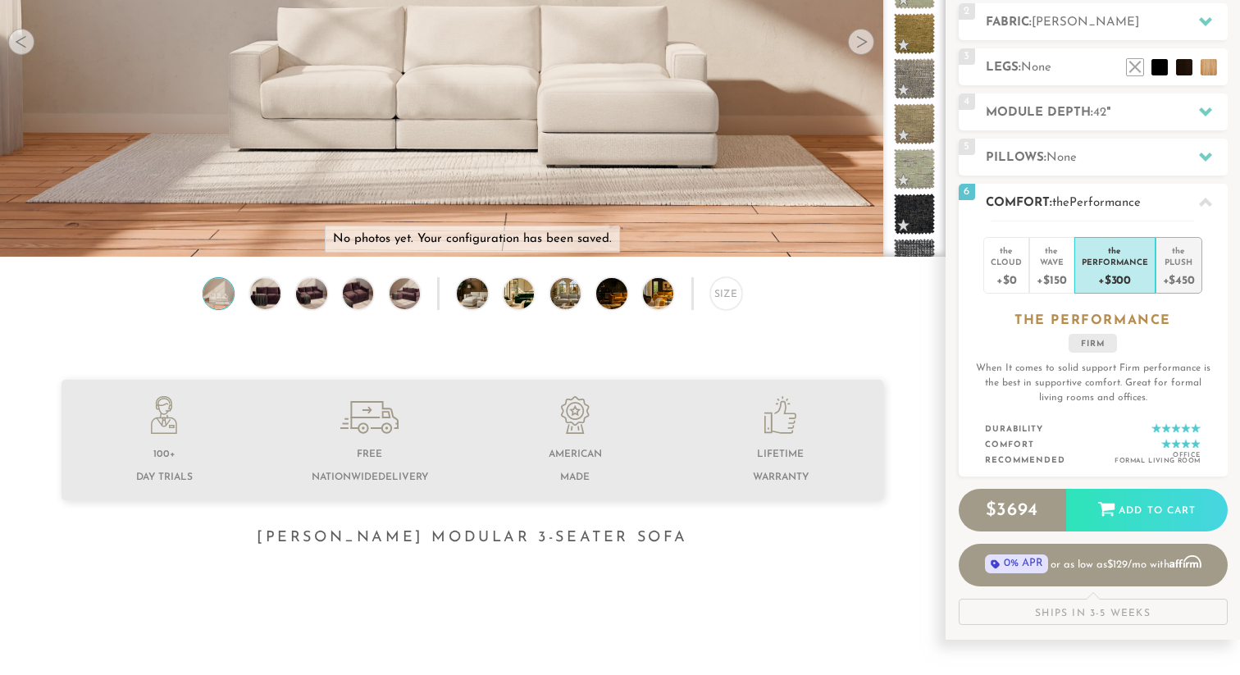
click at [1172, 254] on div "the" at bounding box center [1179, 247] width 32 height 16
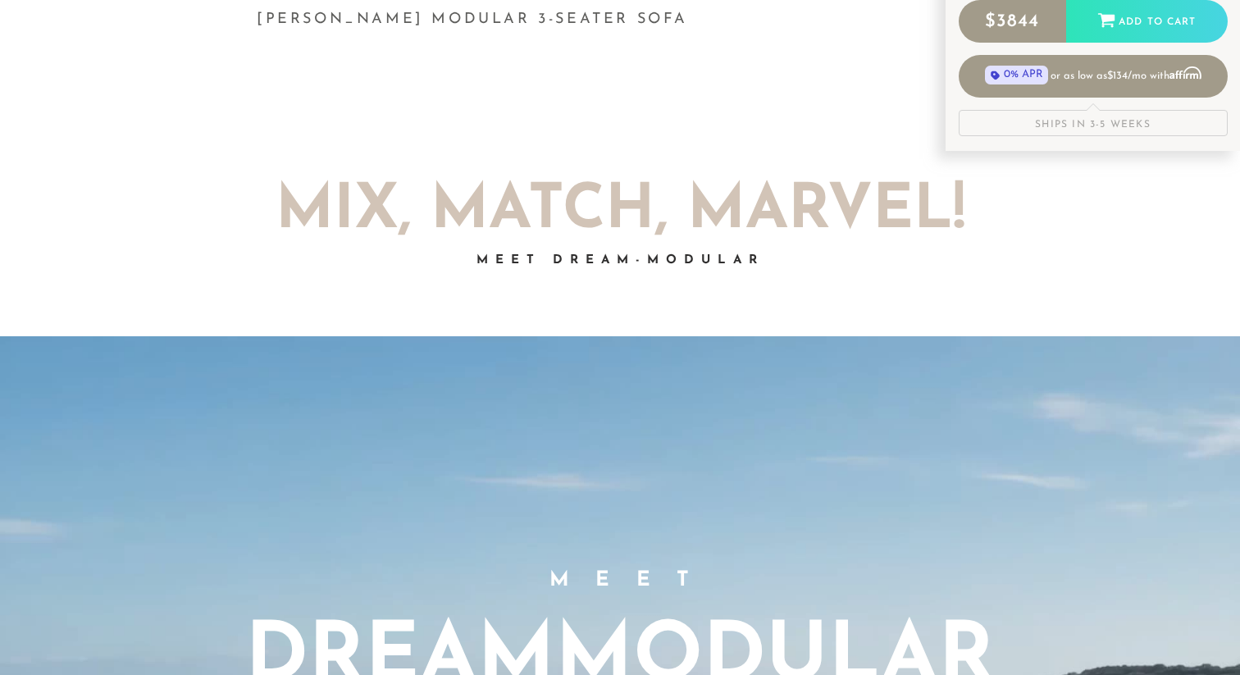
scroll to position [0, 0]
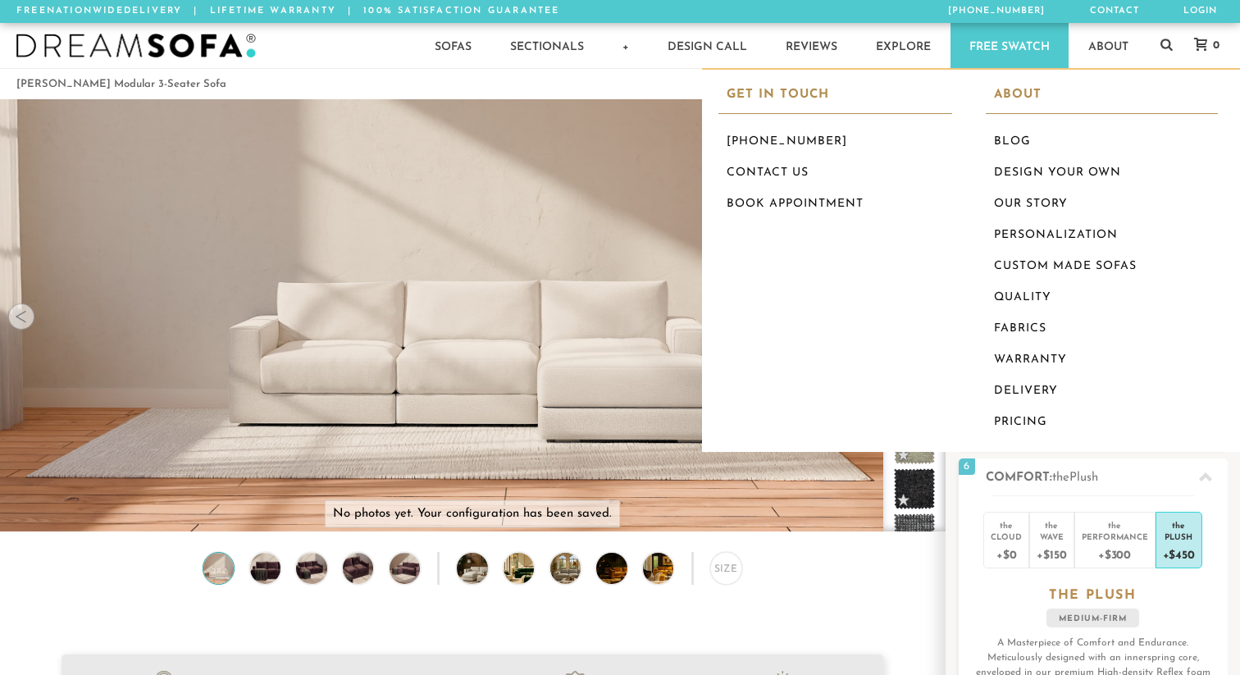
click at [1156, 42] on div "Sofas Sofas Sofa Sleepers Modular Sofas Sectionals Sectionals Sectional Sleeper…" at bounding box center [620, 45] width 1240 height 45
click at [1164, 37] on link at bounding box center [1166, 45] width 12 height 45
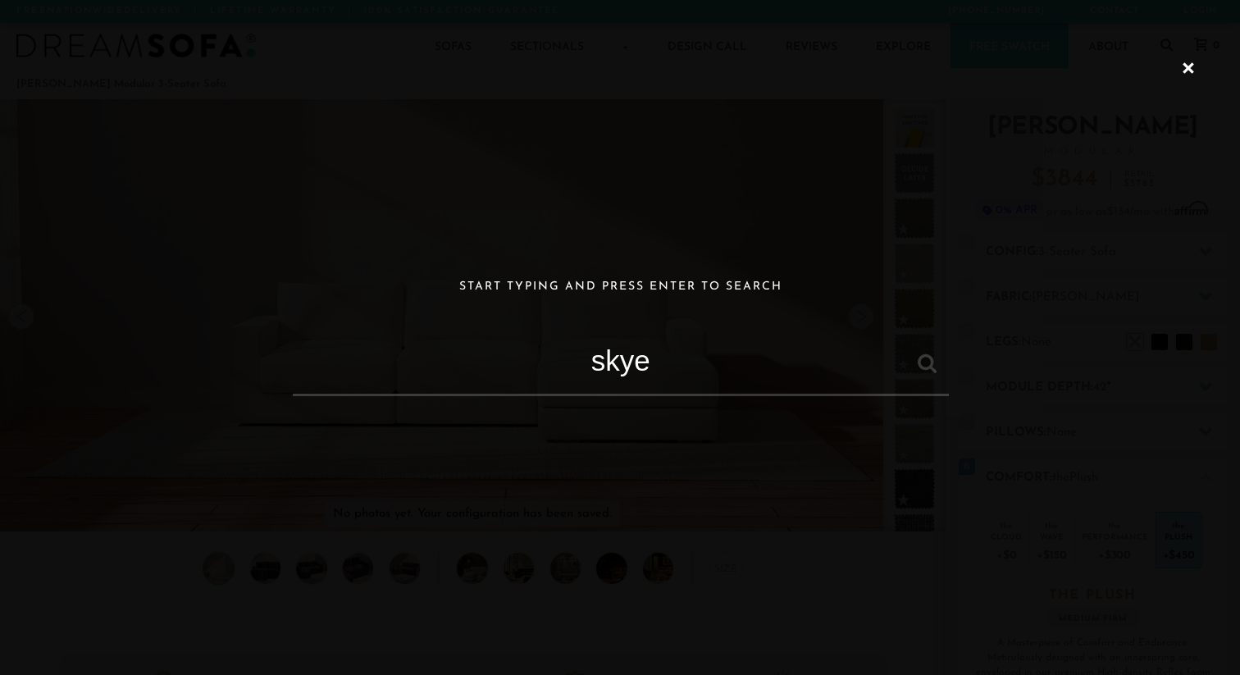
type input "skye"
